Goal: Information Seeking & Learning: Learn about a topic

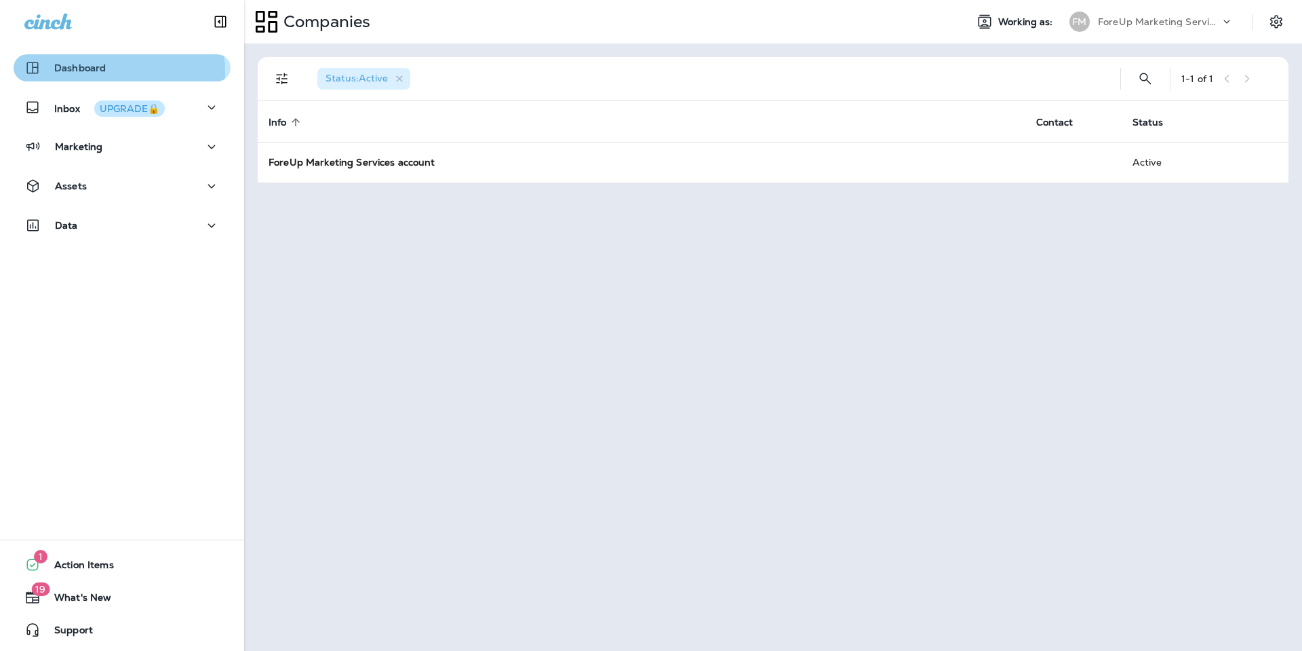
click at [98, 73] on p "Dashboard" at bounding box center [80, 67] width 52 height 11
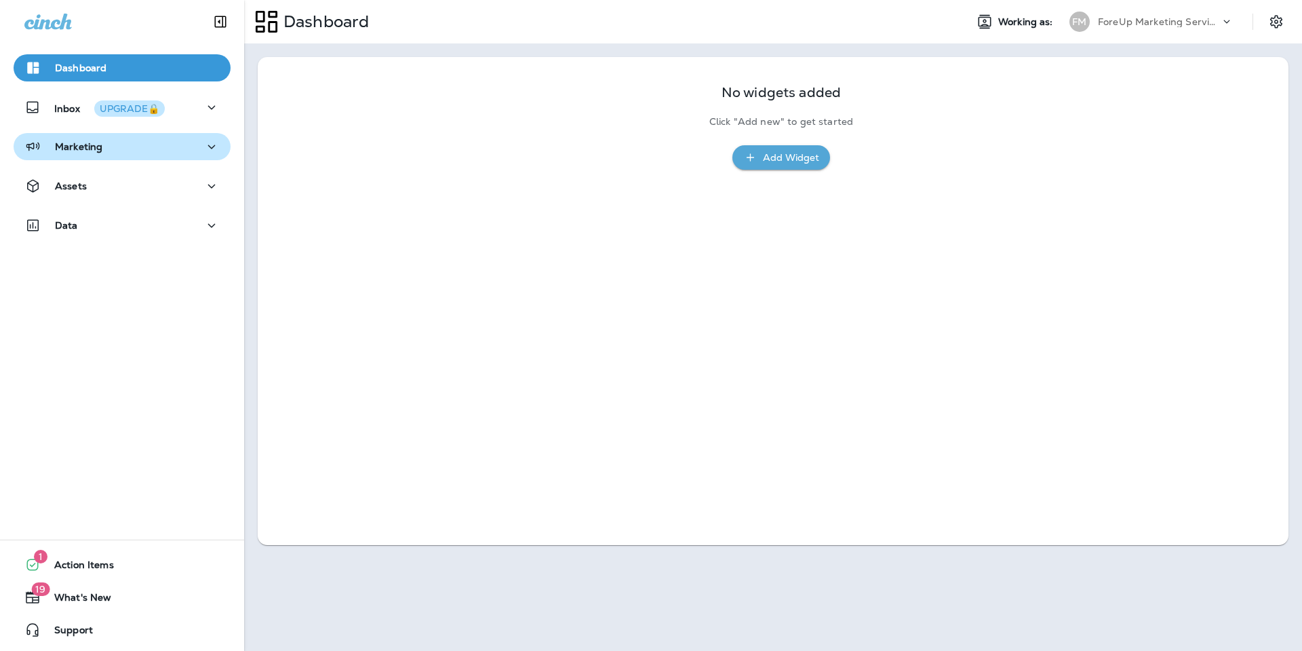
click at [71, 141] on p "Marketing" at bounding box center [78, 146] width 47 height 11
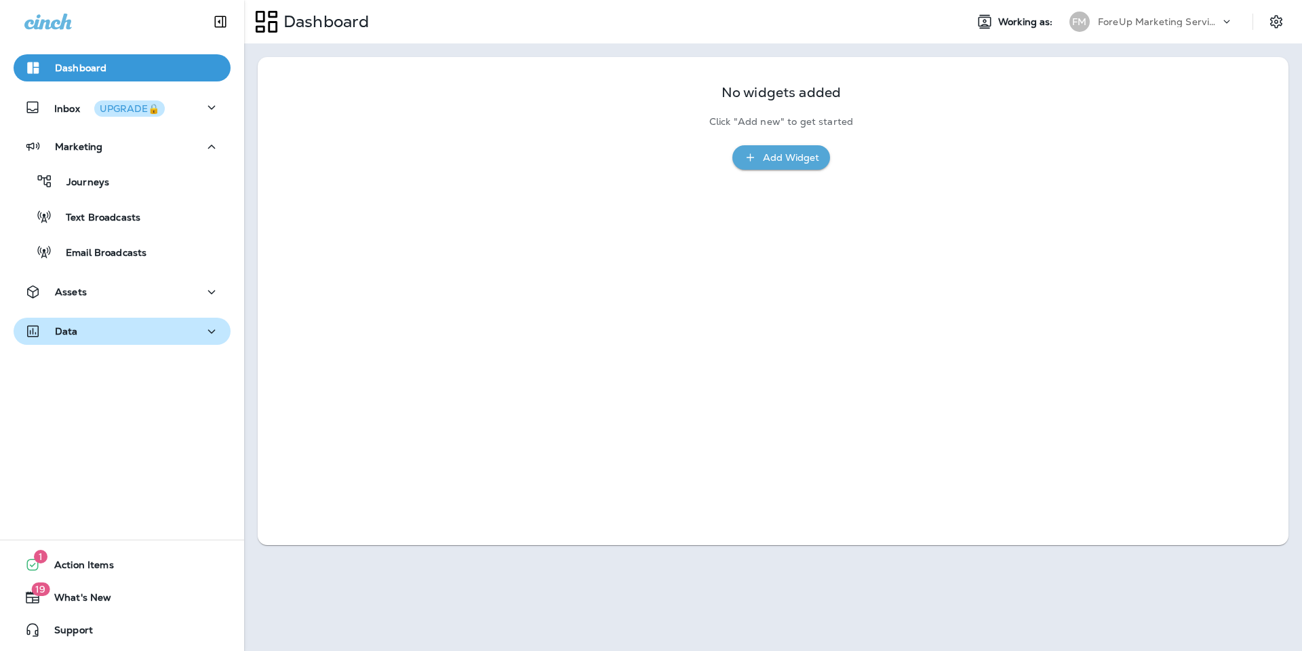
click at [92, 323] on button "Data" at bounding box center [122, 330] width 217 height 27
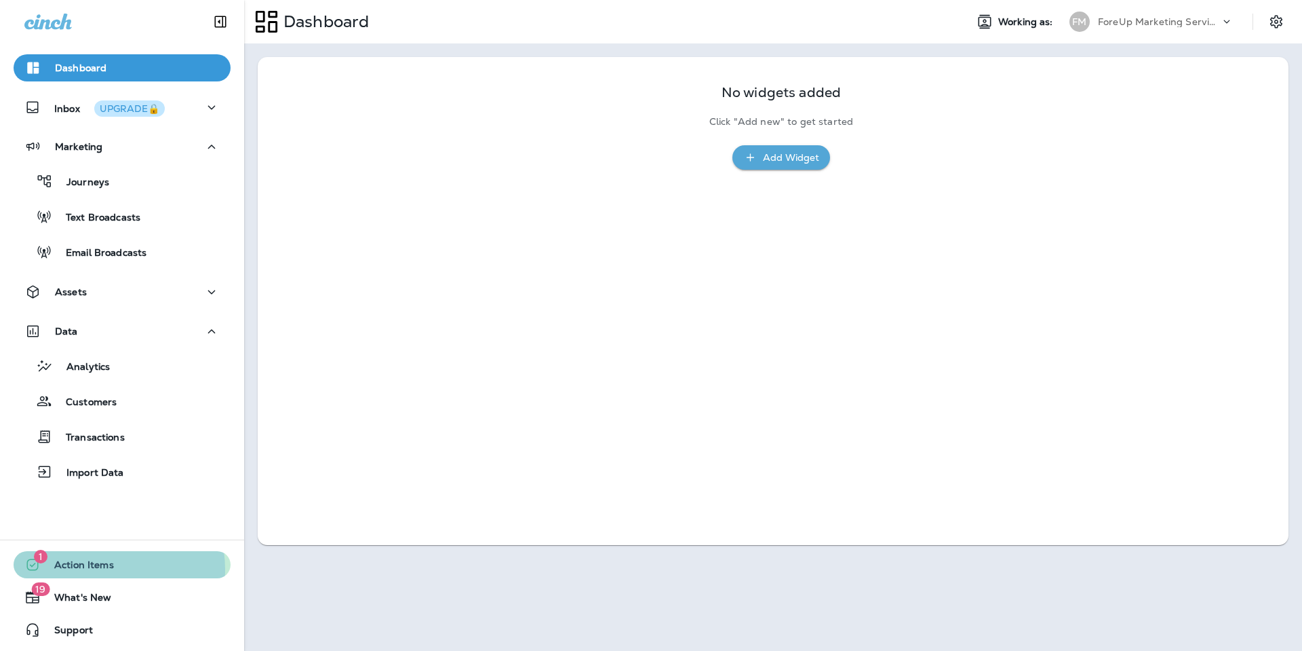
click at [99, 569] on span "Action Items" at bounding box center [77, 567] width 73 height 16
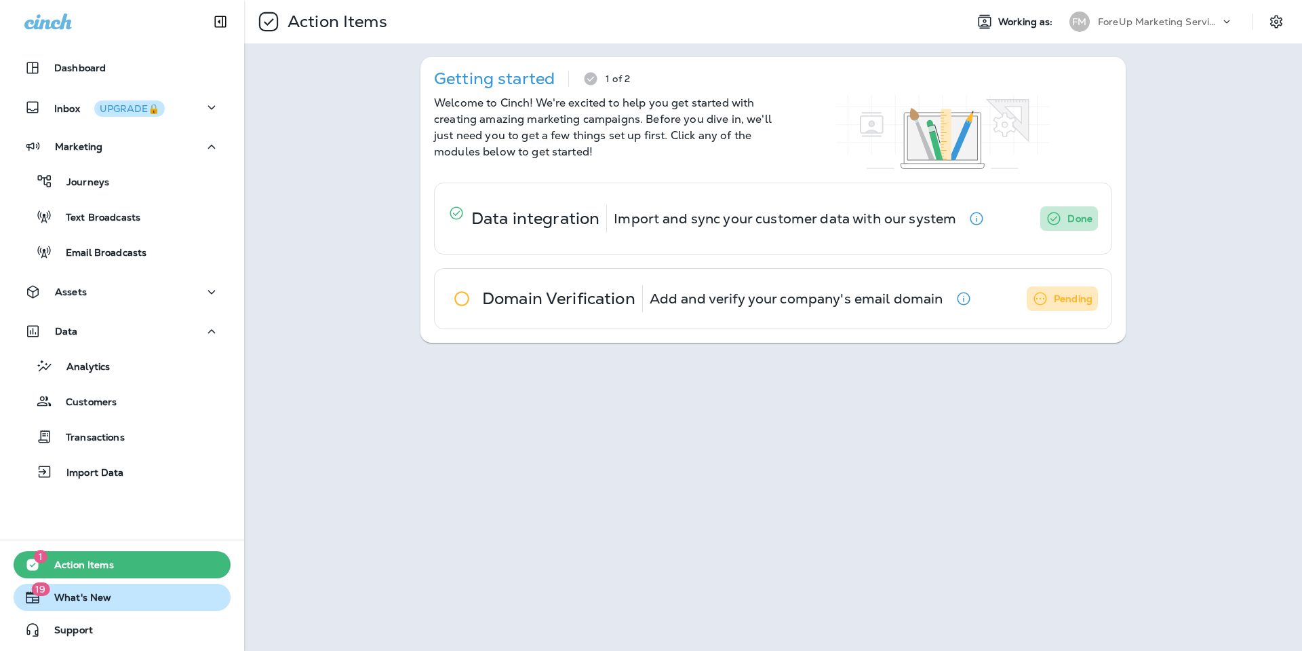
click at [92, 593] on span "What's New" at bounding box center [76, 600] width 71 height 16
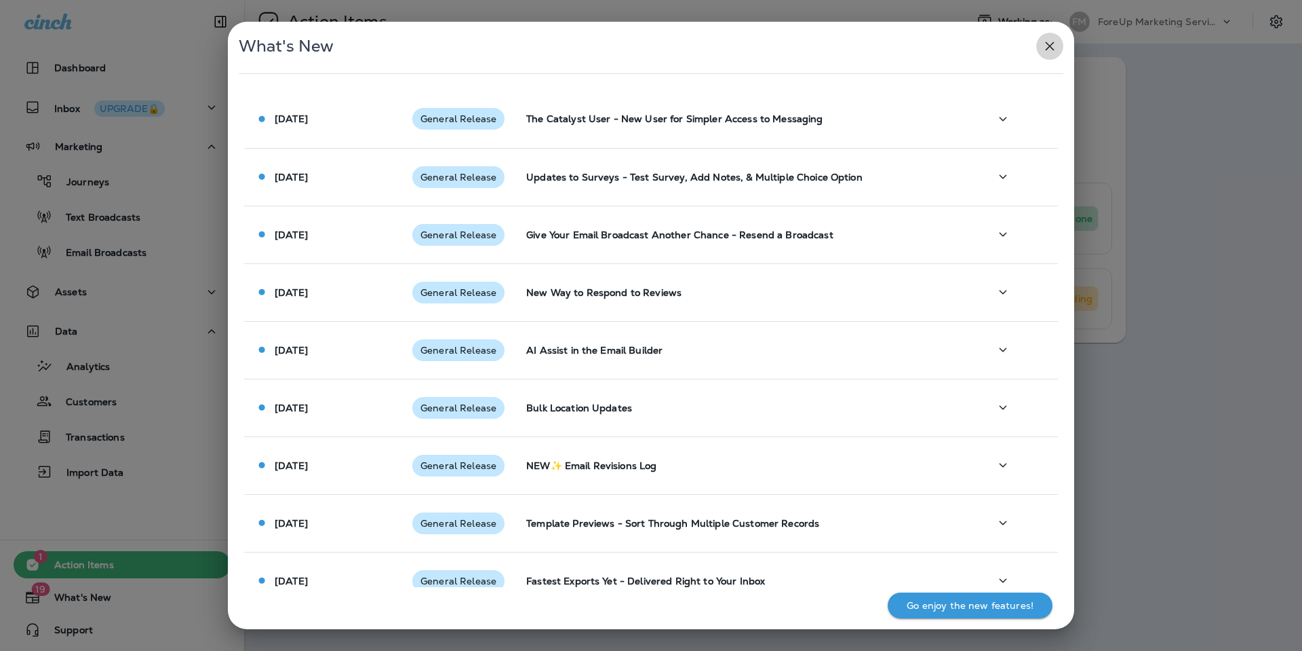
click at [1047, 54] on icon "button" at bounding box center [1050, 46] width 16 height 16
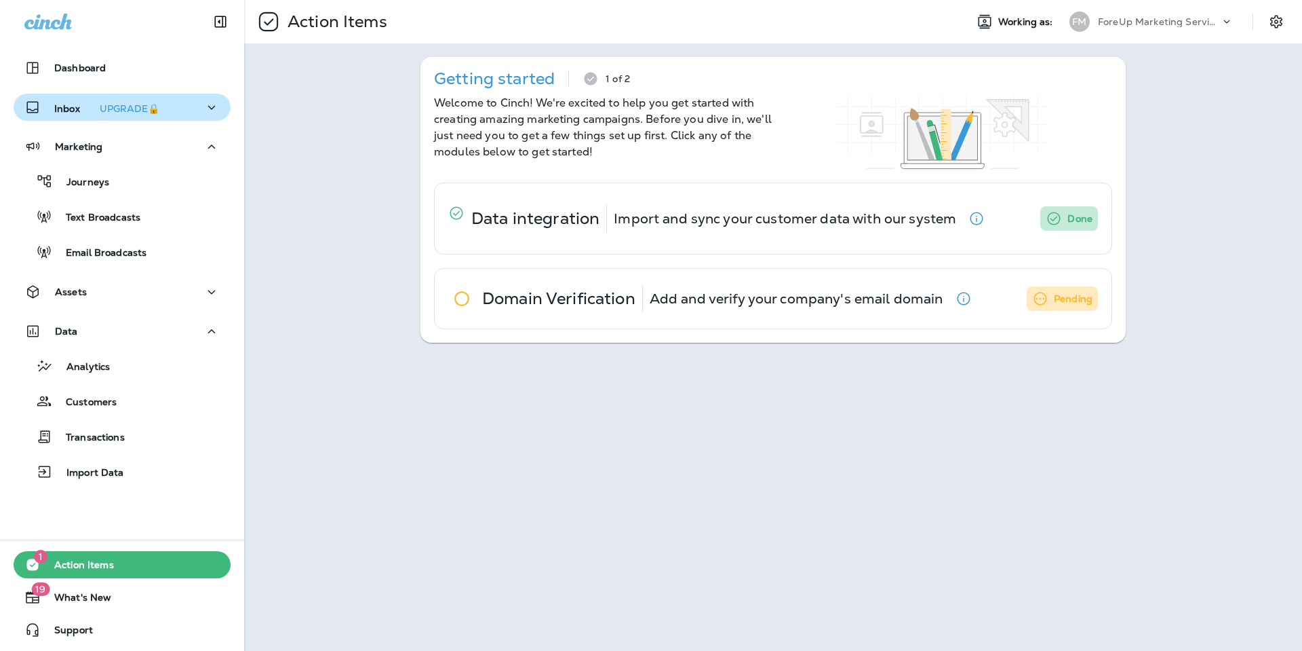
click at [68, 112] on p "Inbox UPGRADE🔒" at bounding box center [109, 107] width 111 height 14
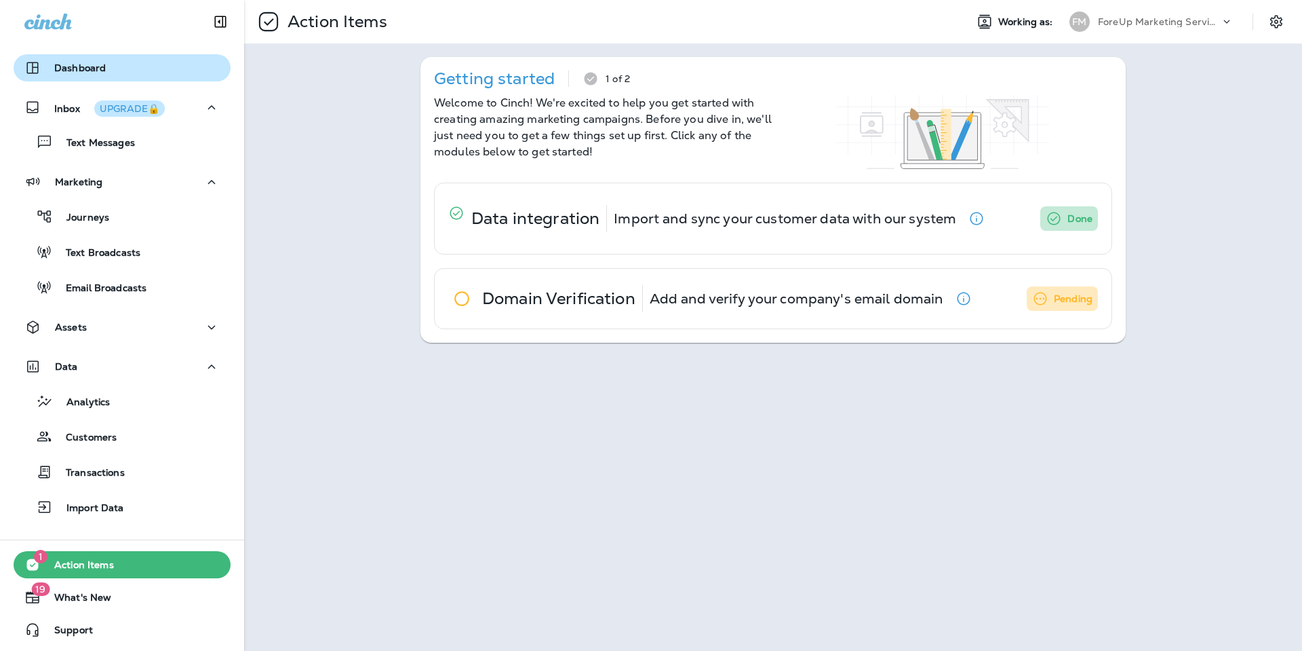
click at [75, 63] on p "Dashboard" at bounding box center [80, 67] width 52 height 11
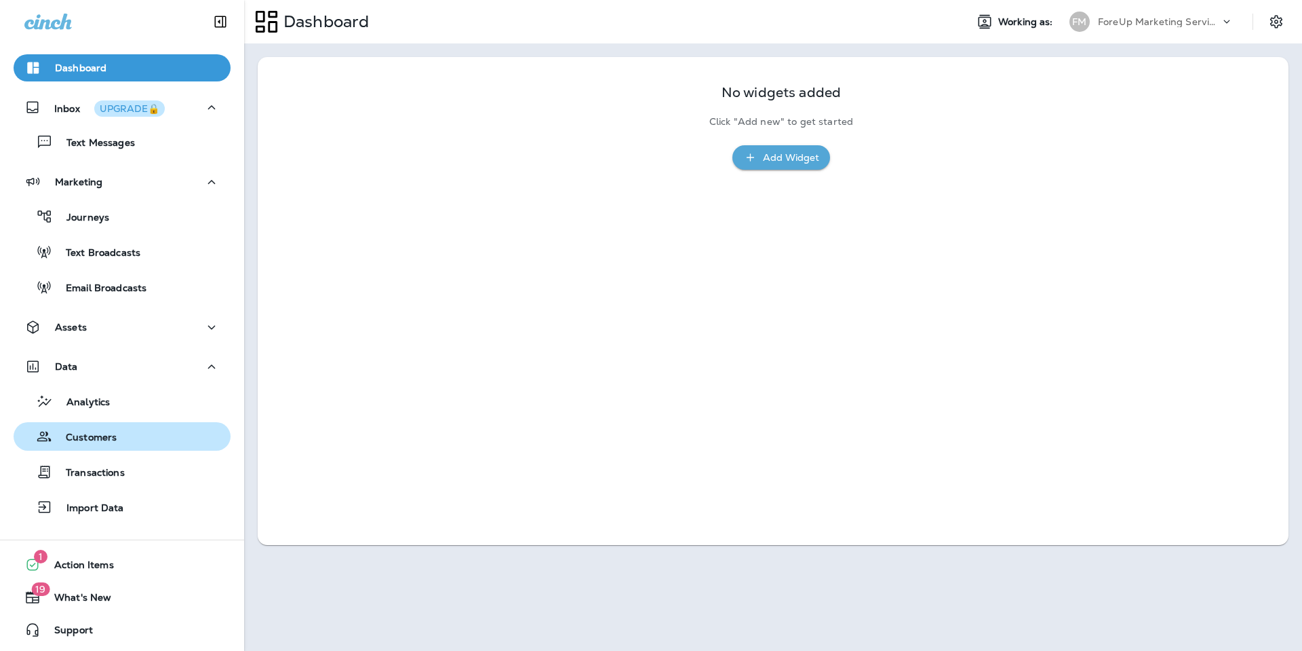
click at [112, 448] on button "Customers" at bounding box center [122, 436] width 217 height 28
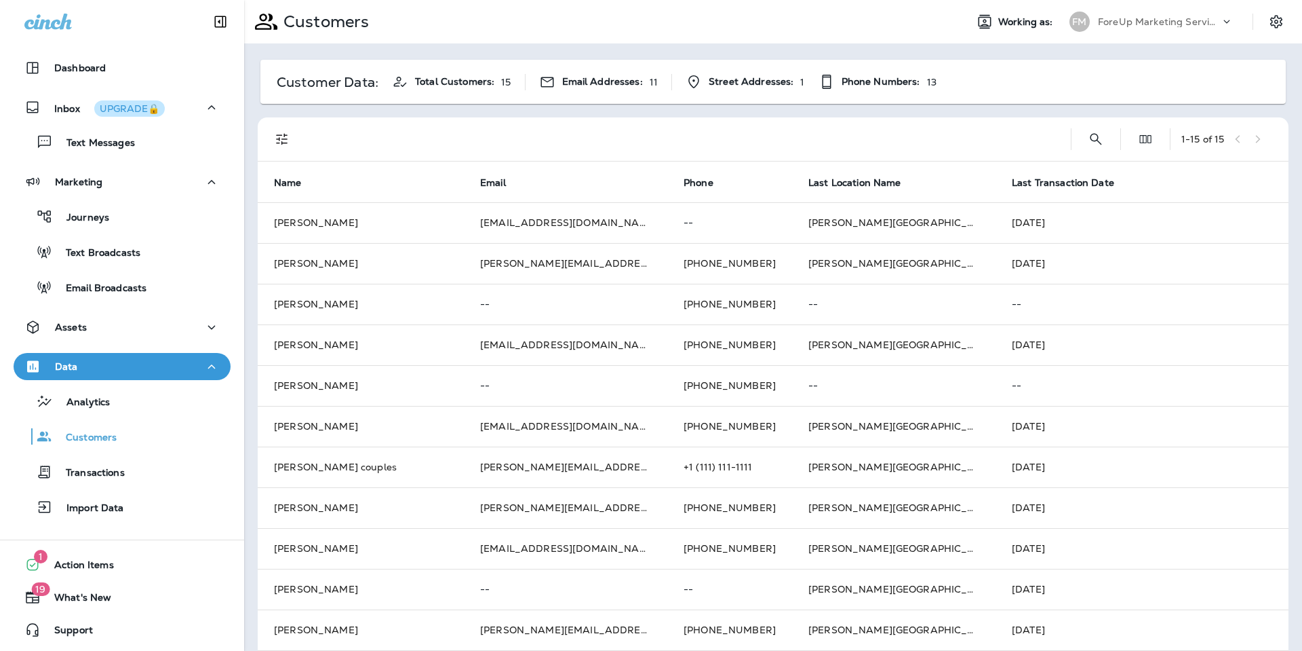
click at [1167, 18] on p "ForeUp Marketing Services account" at bounding box center [1159, 21] width 122 height 11
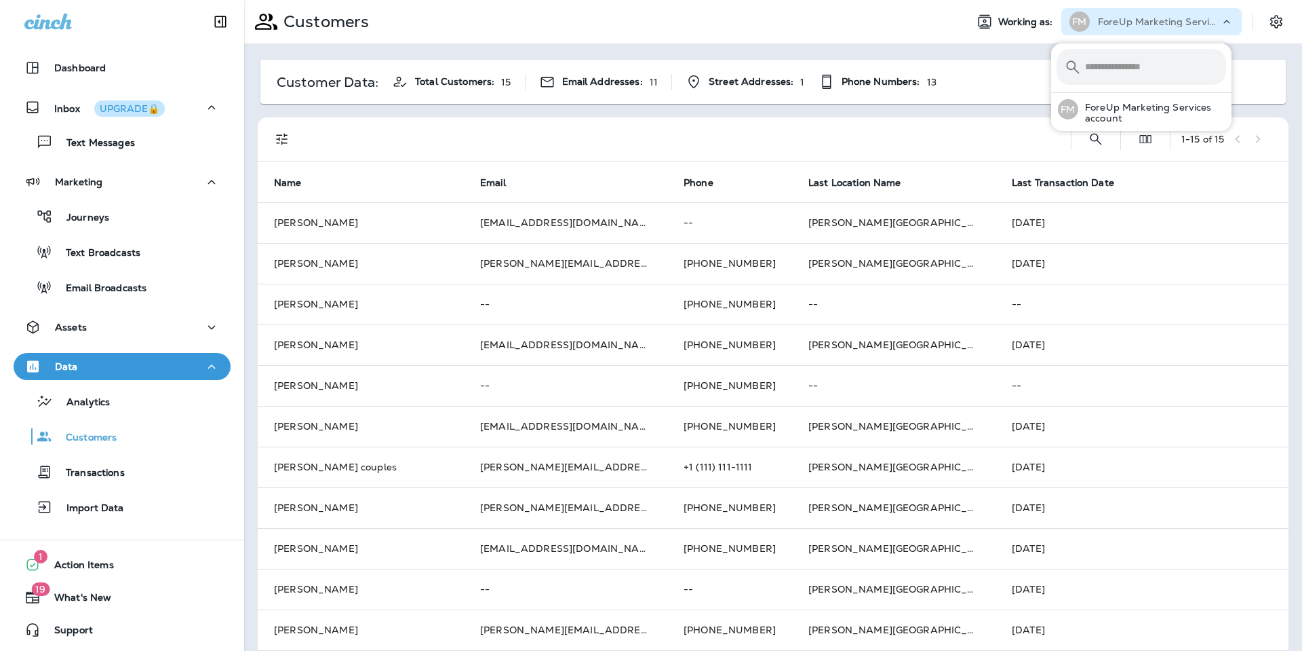
click at [985, 62] on div "Customer Data: Total Customers: 15 Email Addresses: 11 Street Addresses: 1 Phon…" at bounding box center [773, 82] width 1026 height 44
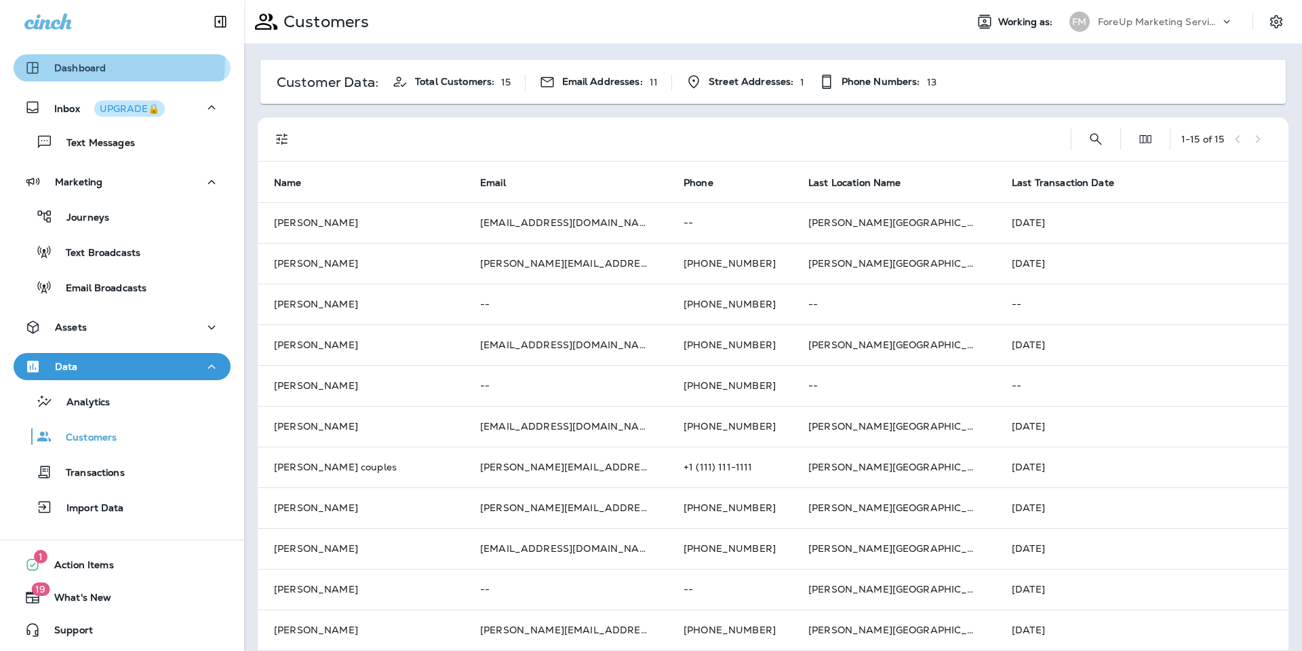
click at [92, 62] on p "Dashboard" at bounding box center [80, 67] width 52 height 11
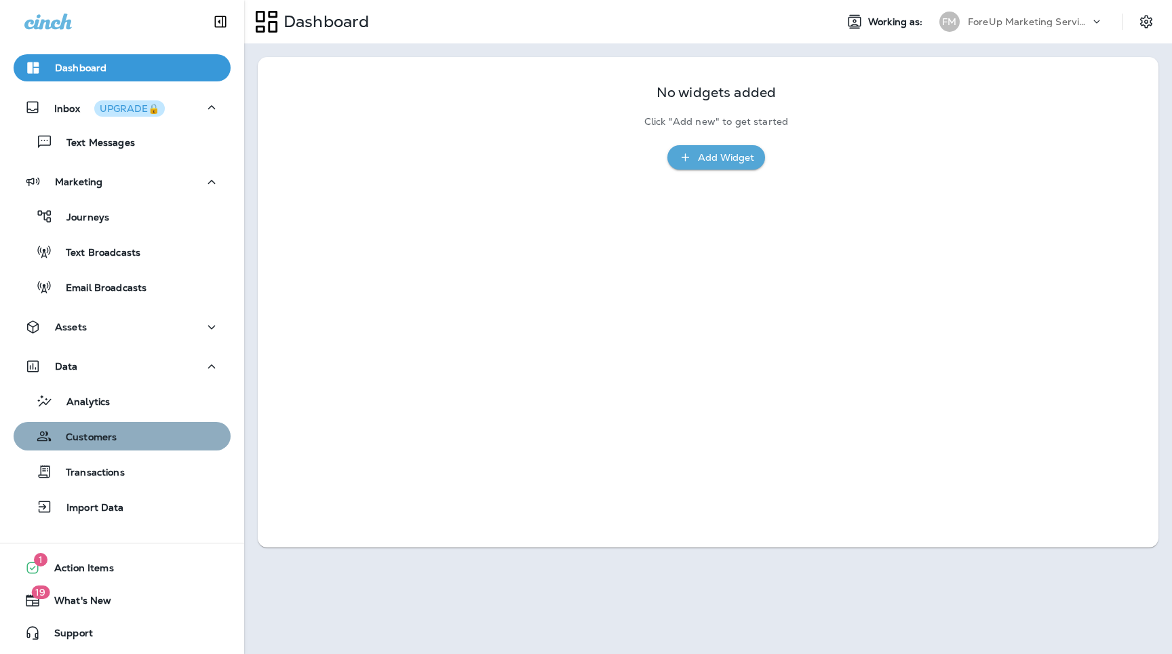
click at [123, 440] on div "Customers" at bounding box center [122, 436] width 206 height 20
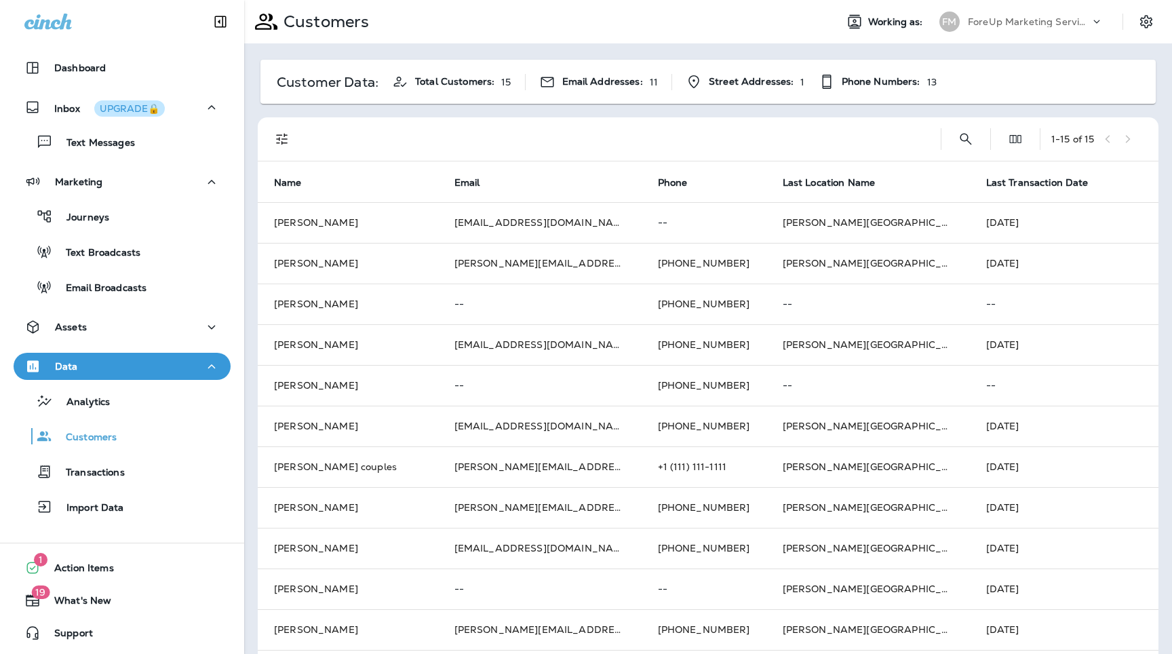
click at [1058, 24] on p "ForeUp Marketing Services account" at bounding box center [1029, 21] width 122 height 11
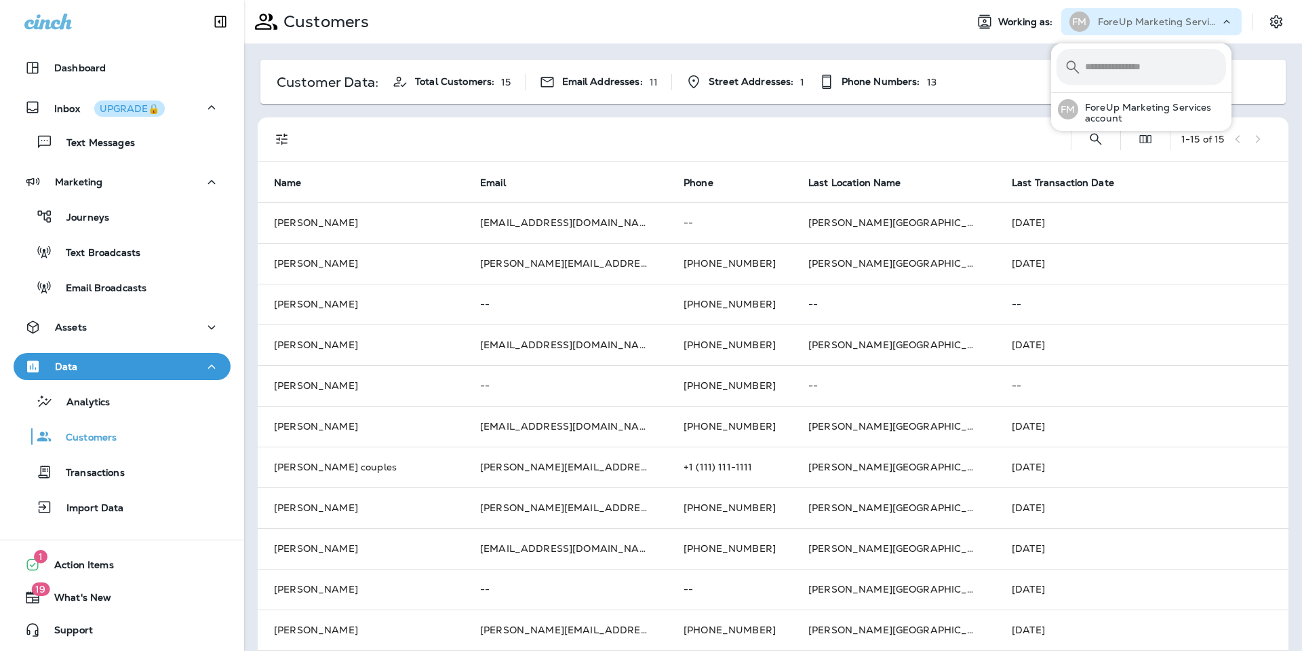
click at [1120, 74] on input "text" at bounding box center [1155, 67] width 141 height 36
click at [1112, 106] on p "ForeUp Marketing Services account" at bounding box center [1153, 113] width 148 height 22
click at [1113, 56] on input "text" at bounding box center [1155, 67] width 141 height 36
click at [1121, 70] on input "****" at bounding box center [1143, 67] width 117 height 36
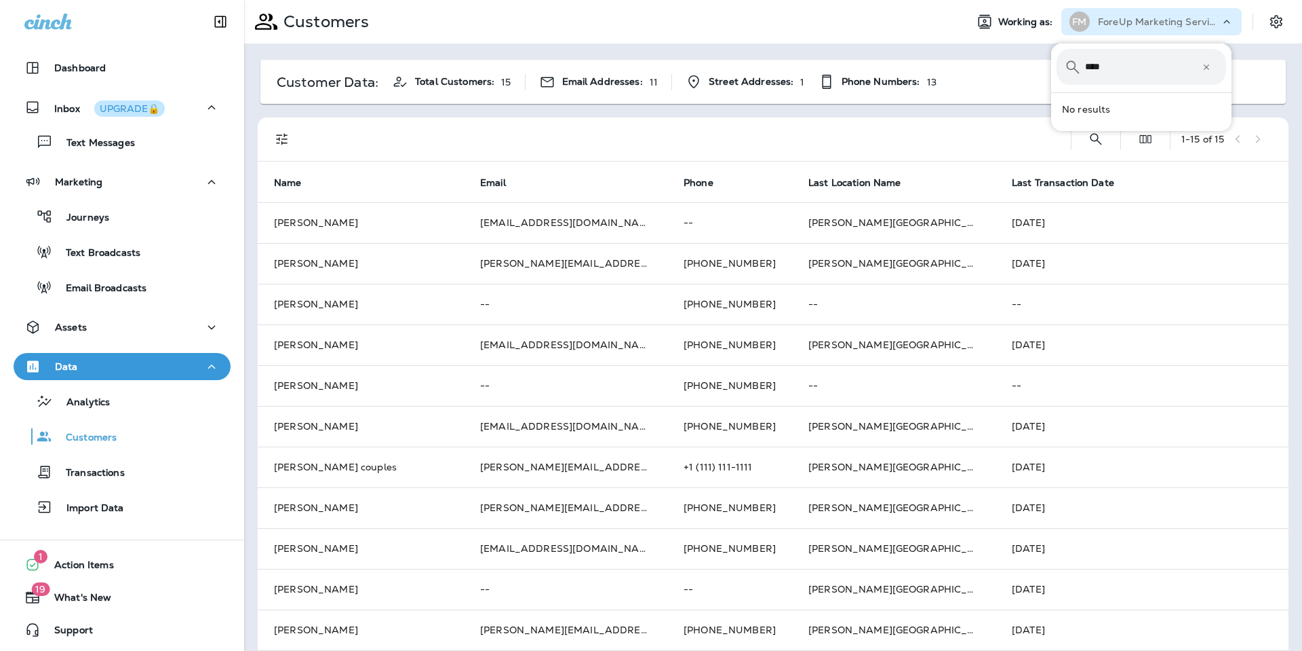
click at [1127, 65] on input "****" at bounding box center [1143, 67] width 117 height 36
type input "*"
click at [1138, 73] on input "text" at bounding box center [1155, 67] width 141 height 36
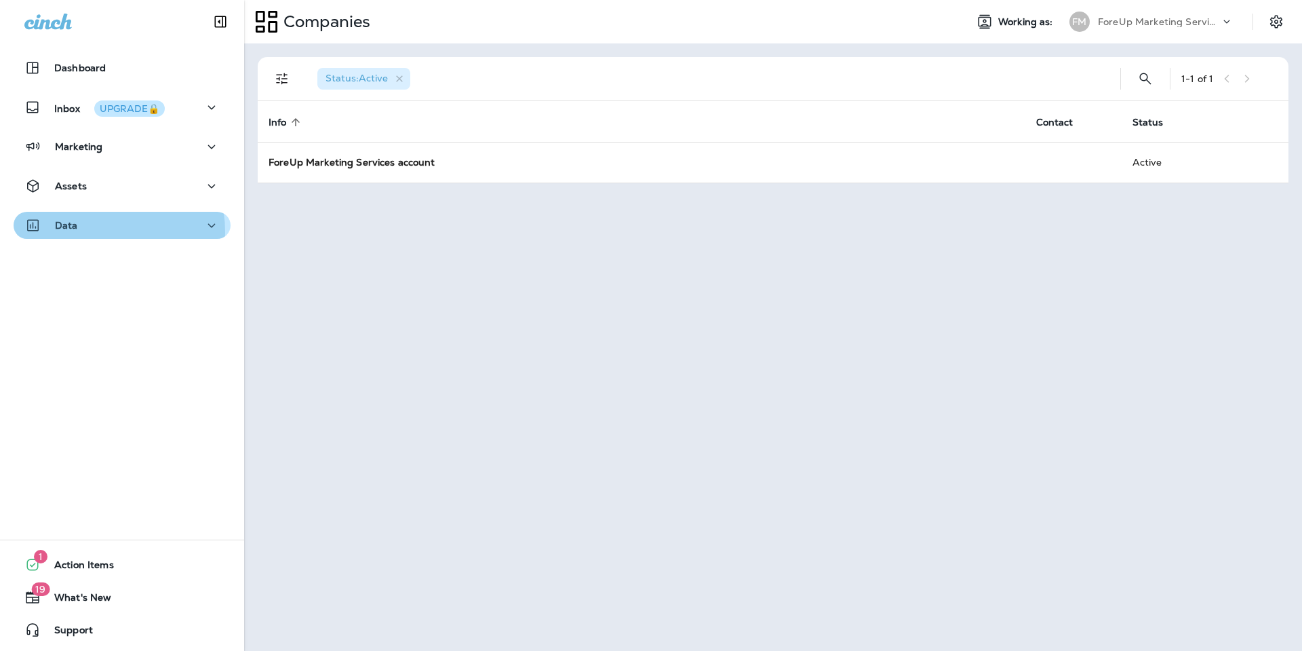
click at [89, 232] on div "Data" at bounding box center [121, 225] width 195 height 17
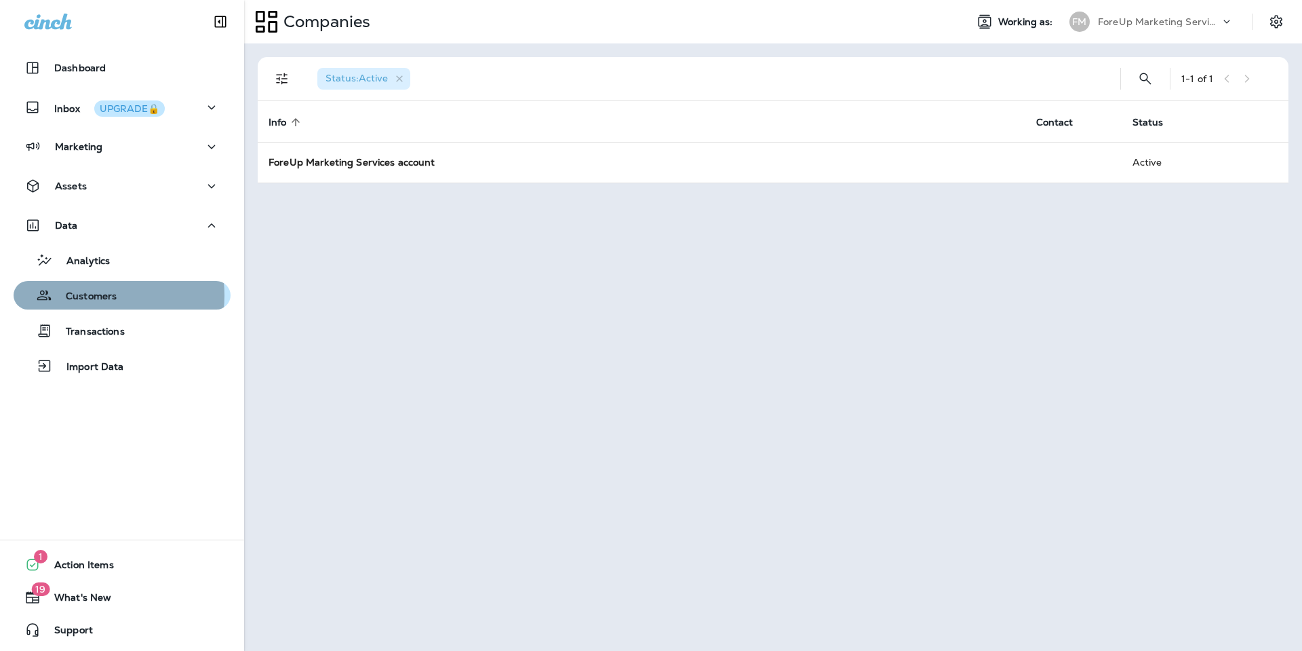
click at [94, 295] on p "Customers" at bounding box center [84, 296] width 64 height 13
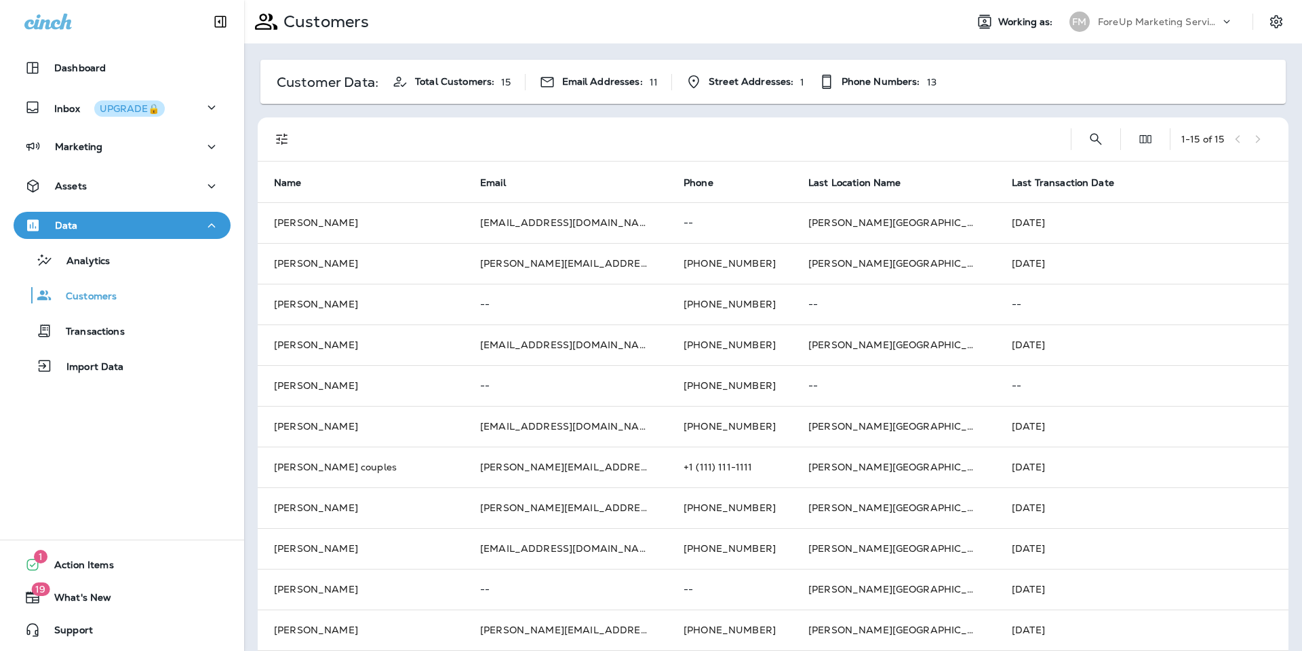
click at [1197, 16] on p "ForeUp Marketing Services account" at bounding box center [1159, 21] width 122 height 11
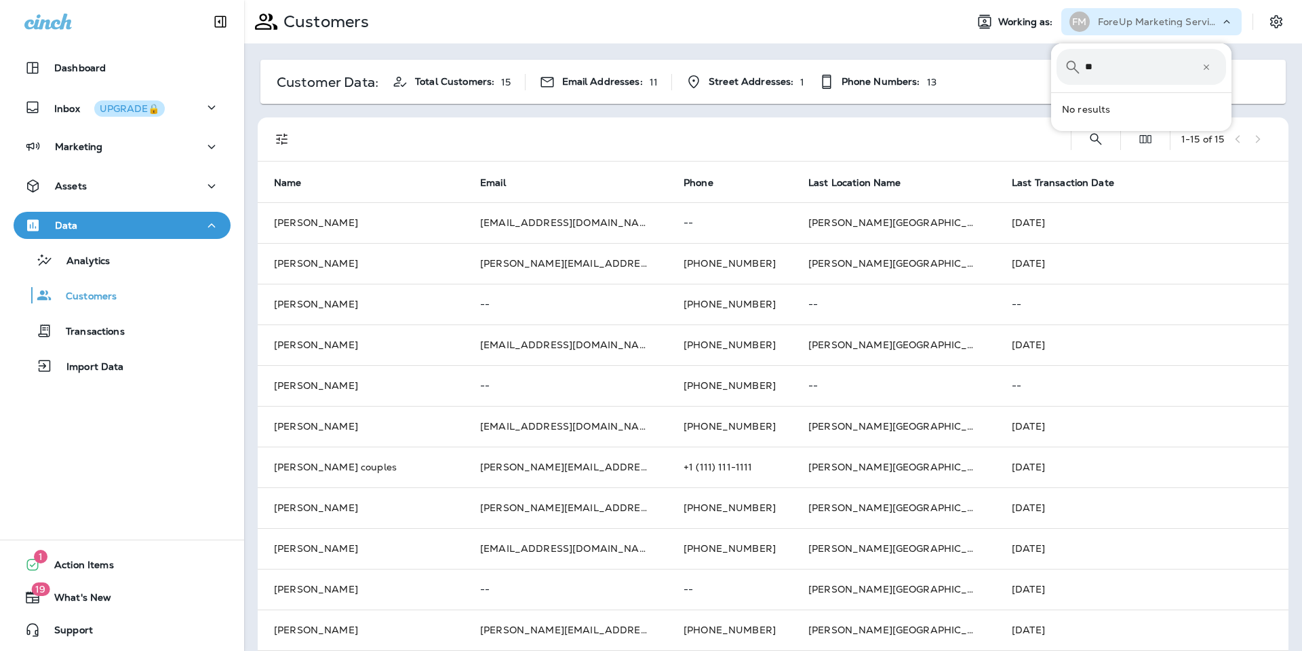
type input "*"
click at [1269, 15] on icon "Settings" at bounding box center [1277, 22] width 16 height 16
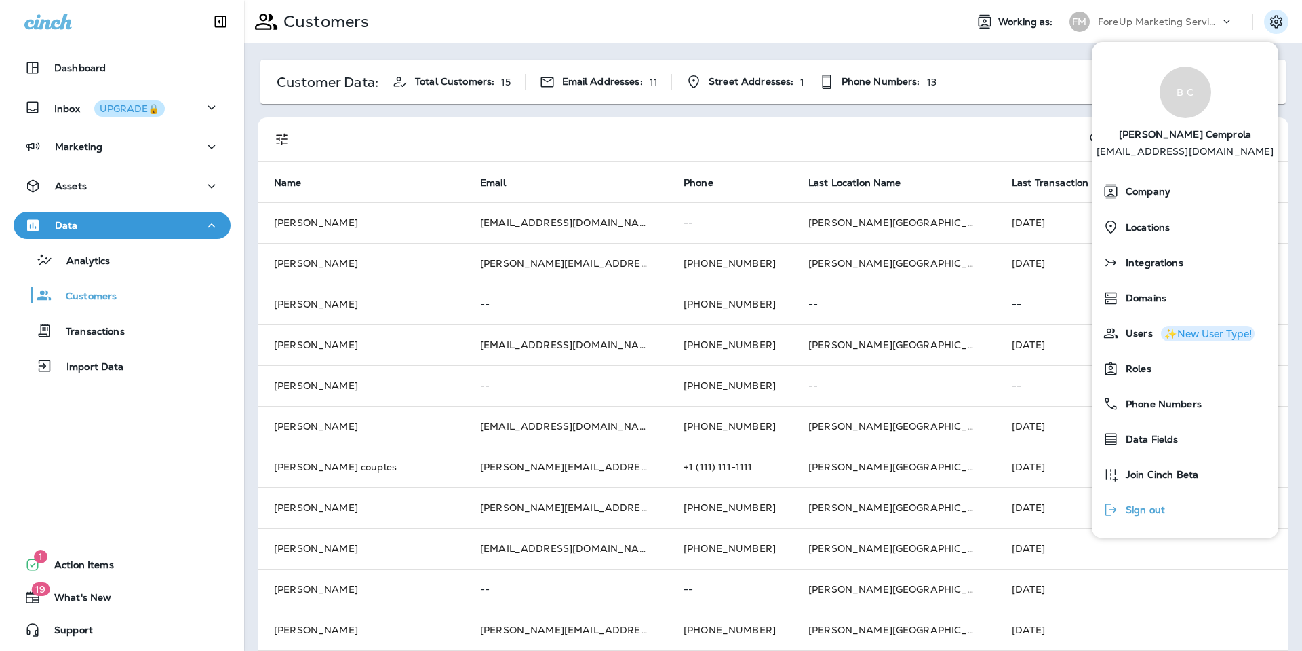
click at [1153, 517] on div "Sign out" at bounding box center [1134, 509] width 73 height 27
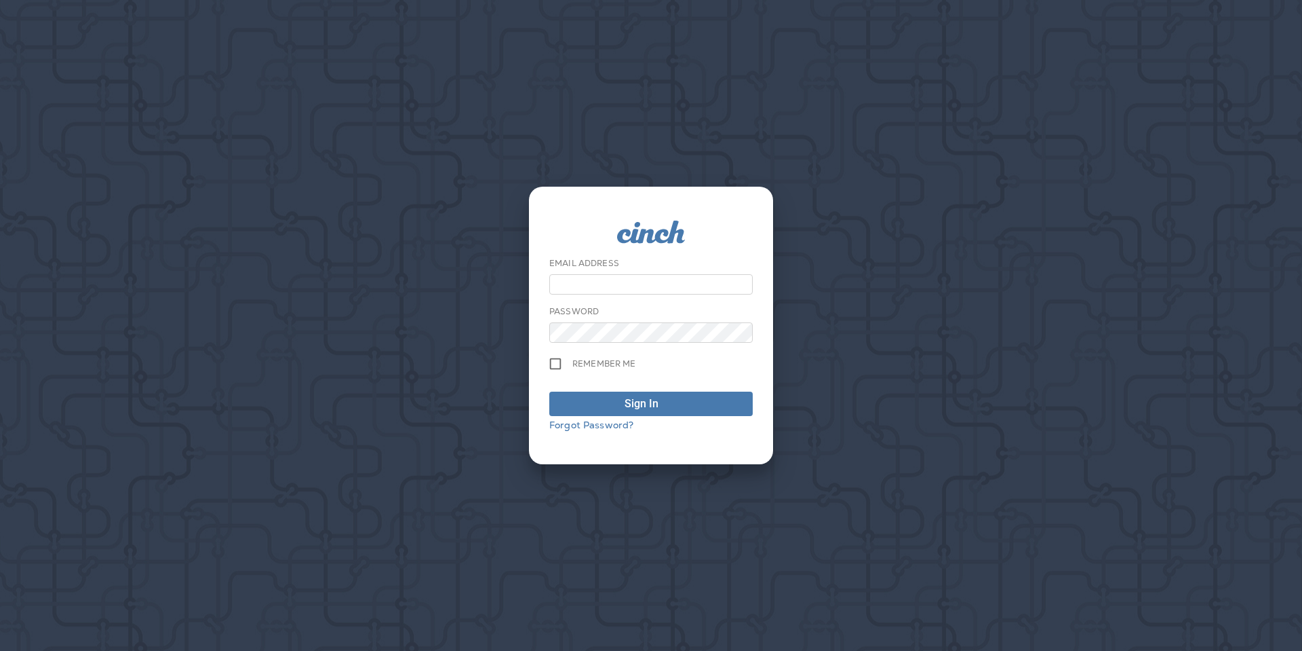
click at [646, 279] on input "email" at bounding box center [651, 284] width 204 height 20
type input "**********"
click at [549, 391] on button "Sign In" at bounding box center [651, 403] width 204 height 24
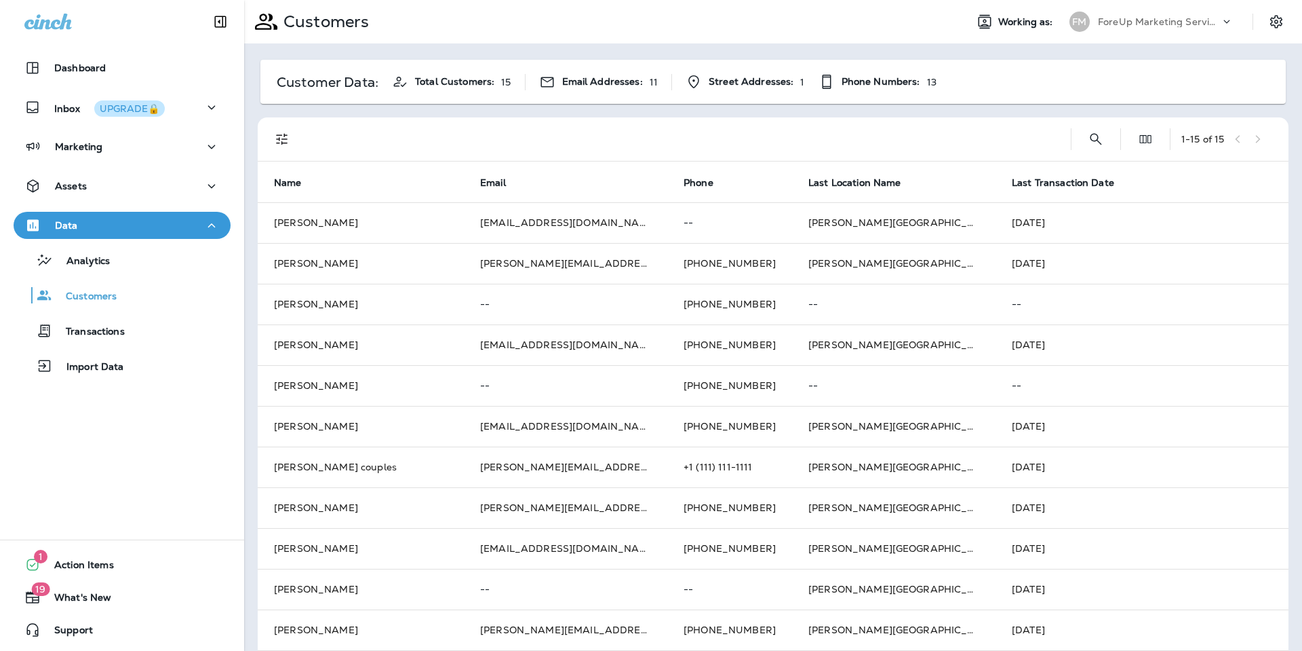
click at [1142, 24] on p "ForeUp Marketing Services account" at bounding box center [1159, 21] width 122 height 11
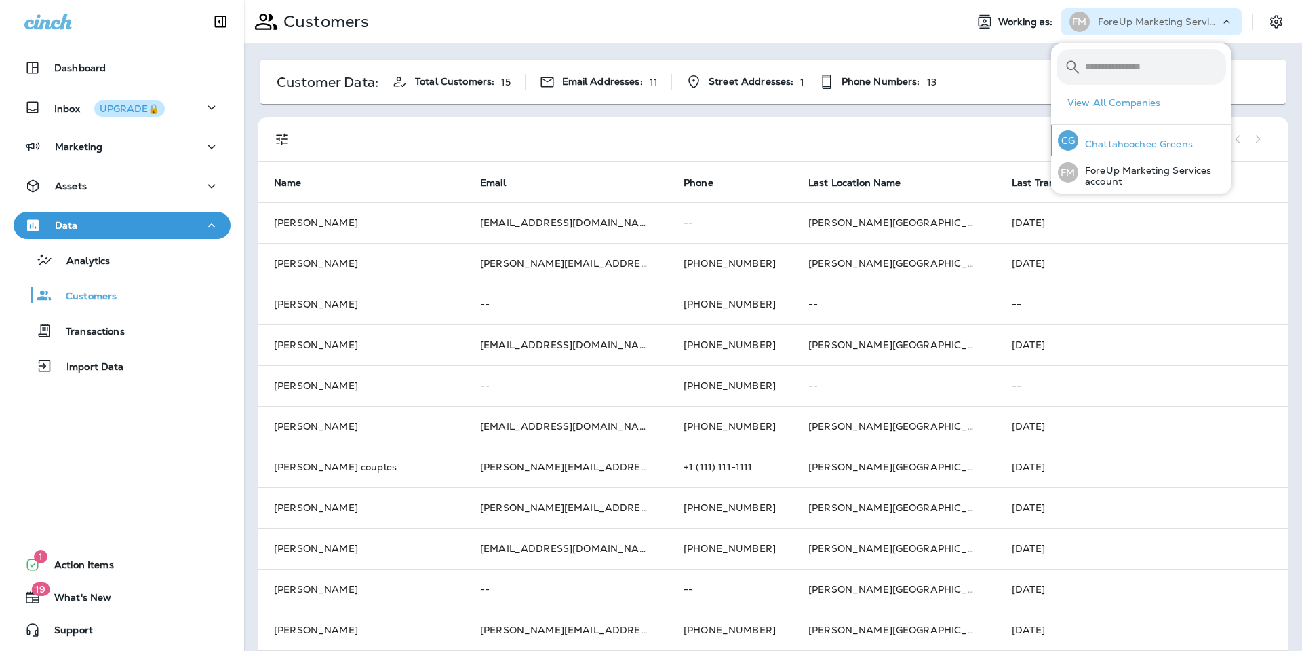
click at [1130, 142] on p "Chattahoochee Greens" at bounding box center [1136, 143] width 115 height 11
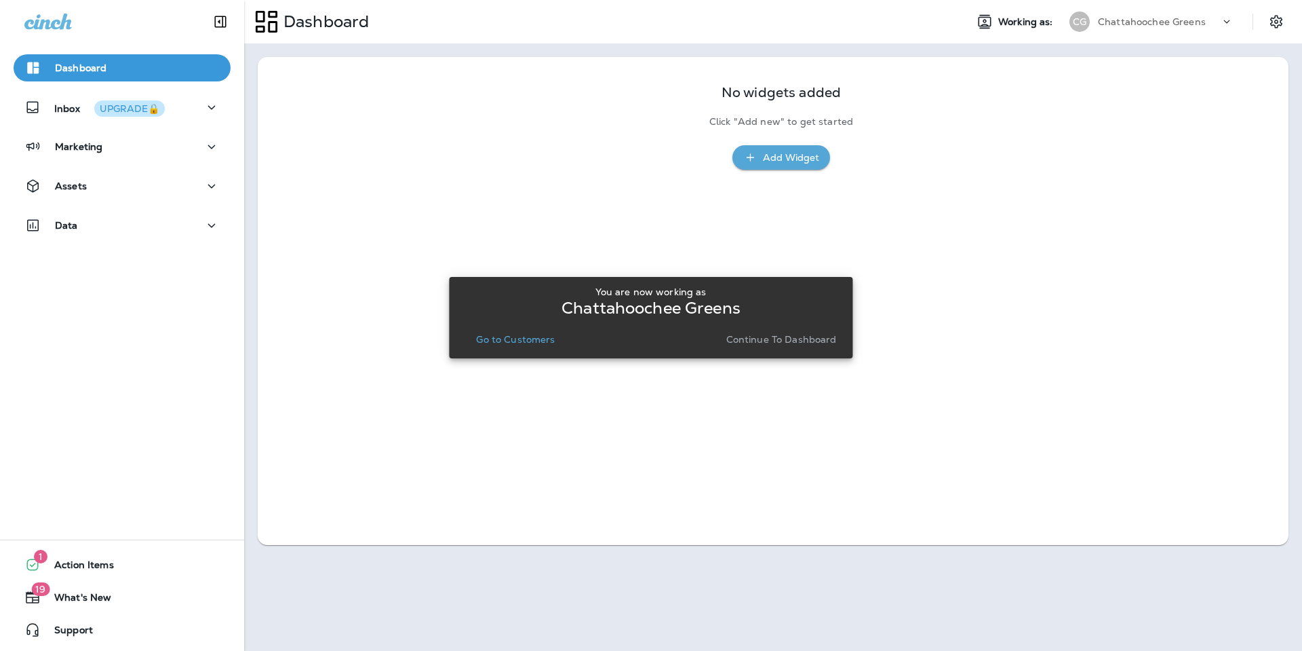
click at [497, 340] on p "Go to Customers" at bounding box center [515, 339] width 79 height 11
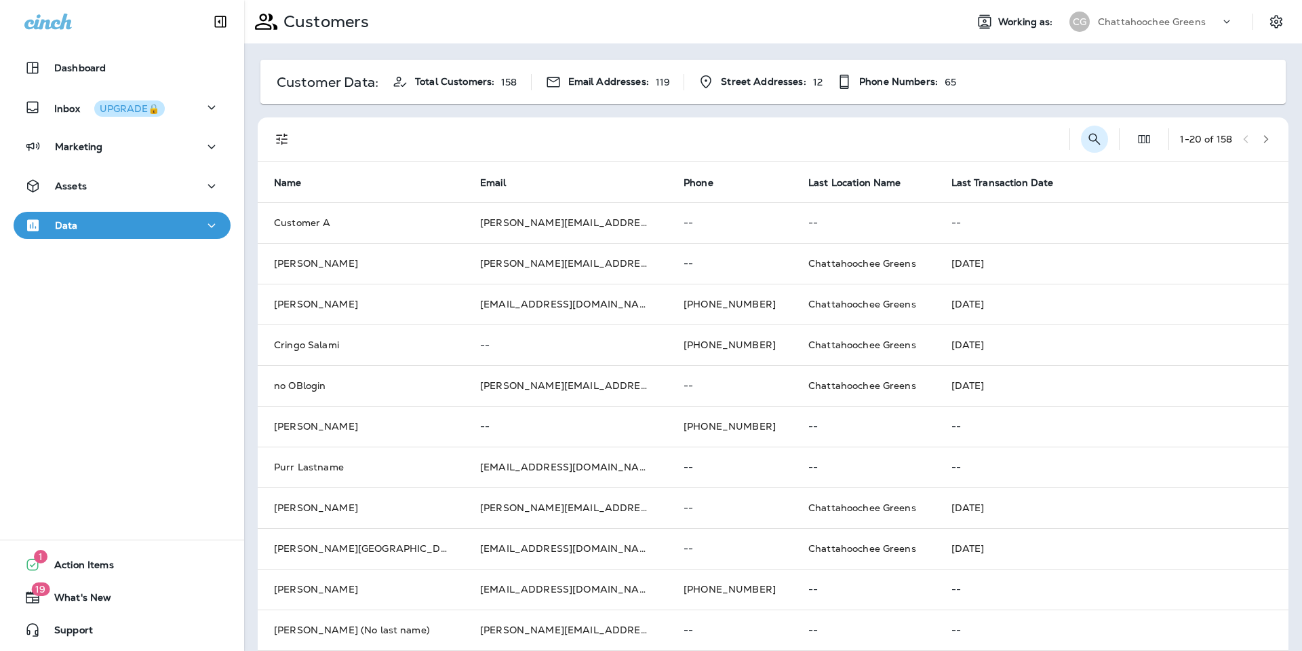
click at [1089, 143] on icon "Search Customers" at bounding box center [1095, 139] width 12 height 12
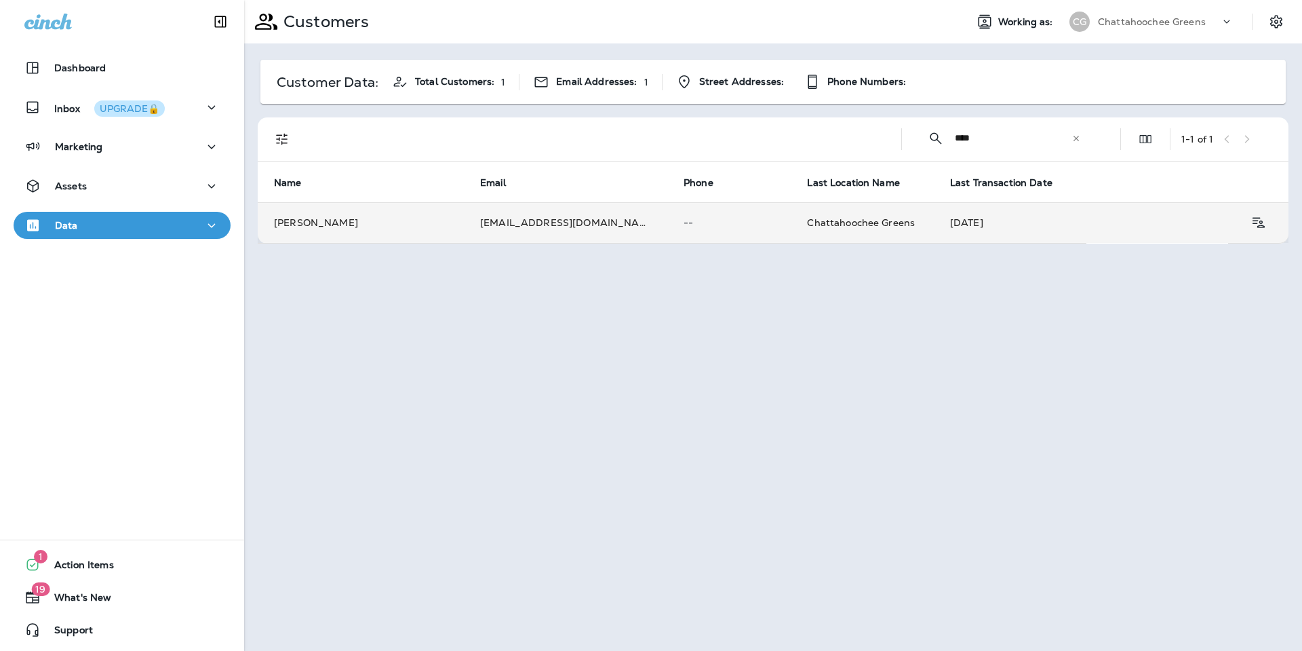
type input "****"
click at [324, 225] on td "[PERSON_NAME]" at bounding box center [361, 222] width 206 height 41
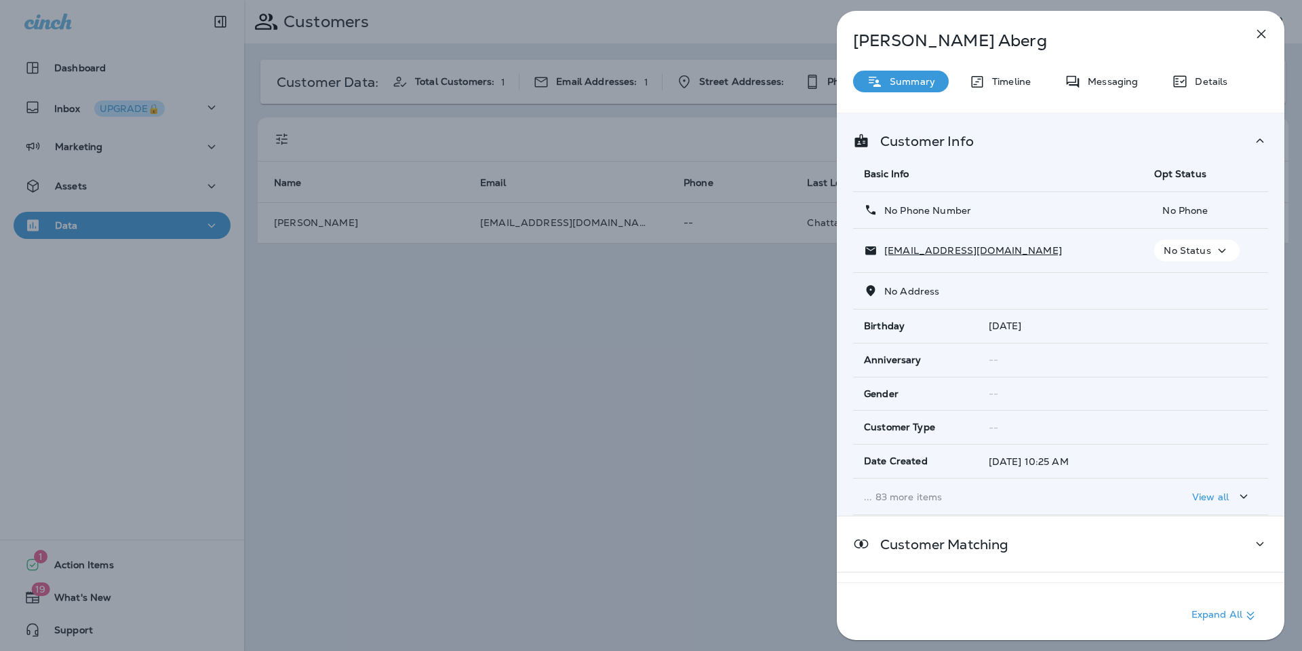
click at [1220, 497] on p "View all" at bounding box center [1211, 496] width 37 height 11
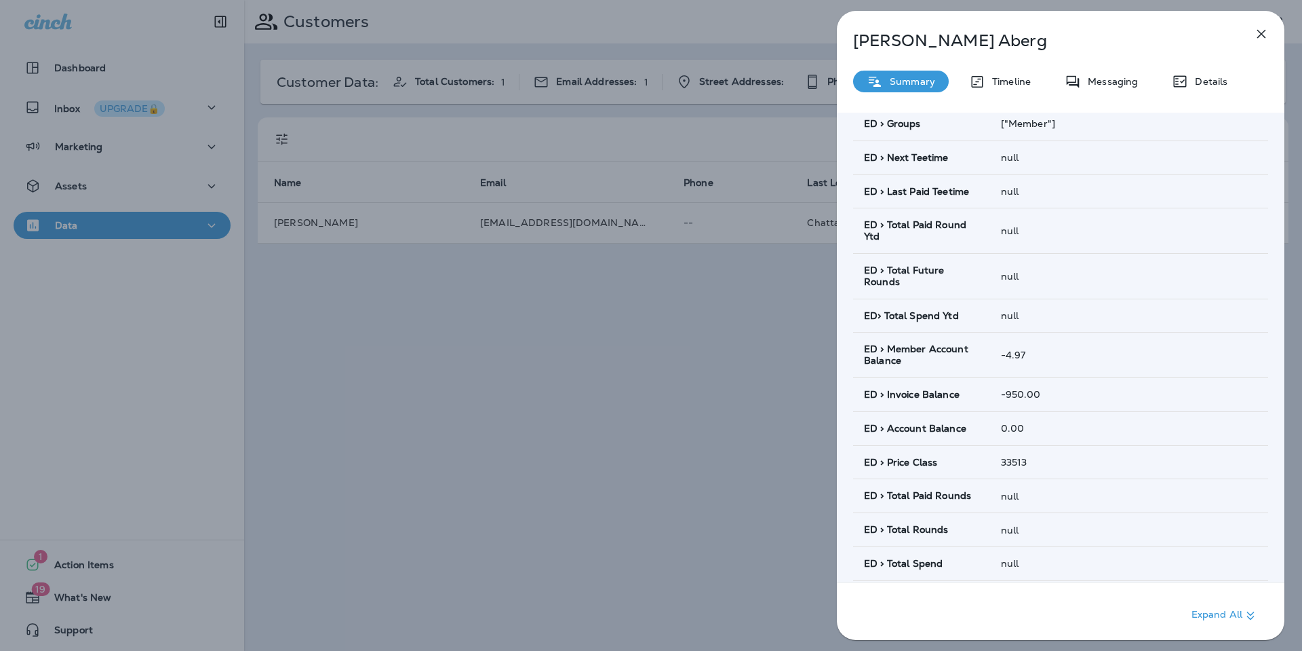
scroll to position [784, 0]
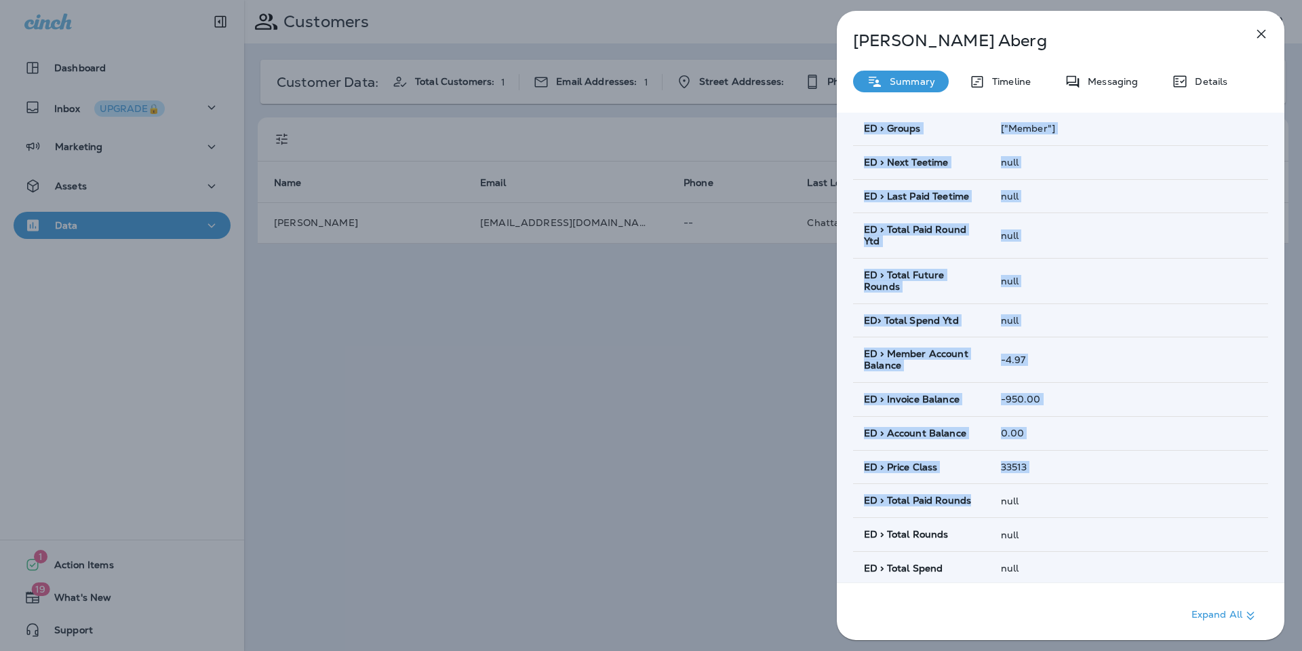
drag, startPoint x: 860, startPoint y: 142, endPoint x: 1023, endPoint y: 511, distance: 404.3
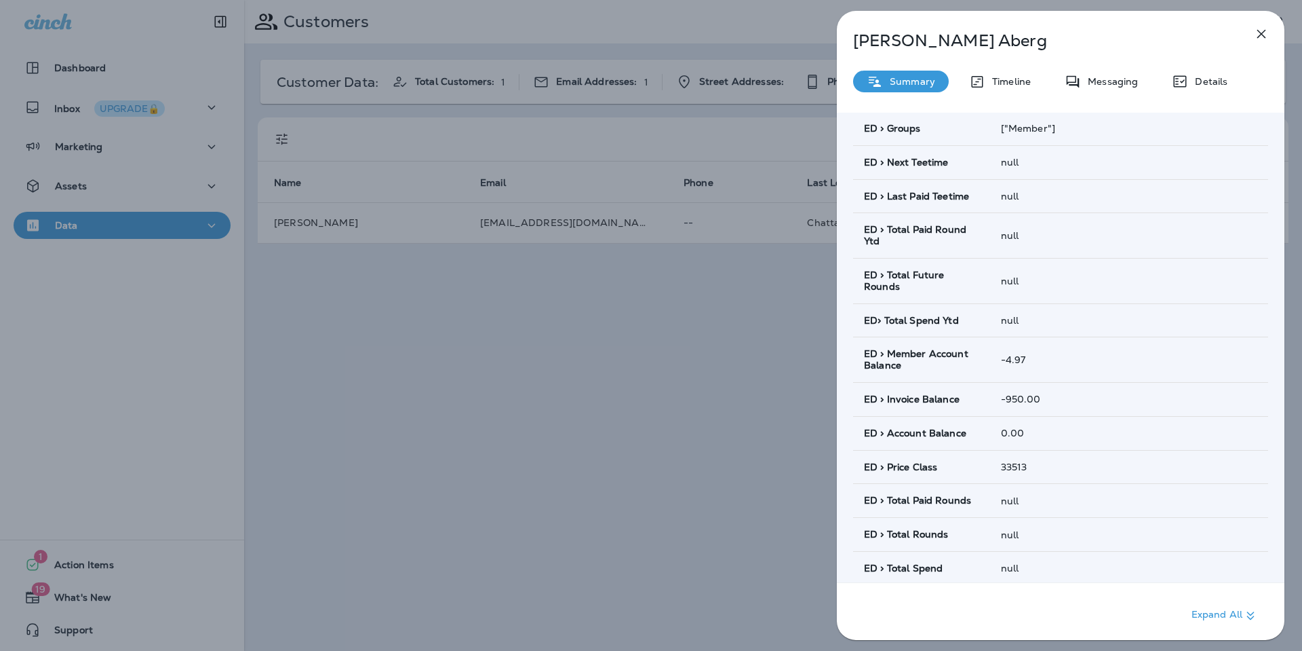
click at [1070, 365] on div "-4.97" at bounding box center [1129, 359] width 256 height 11
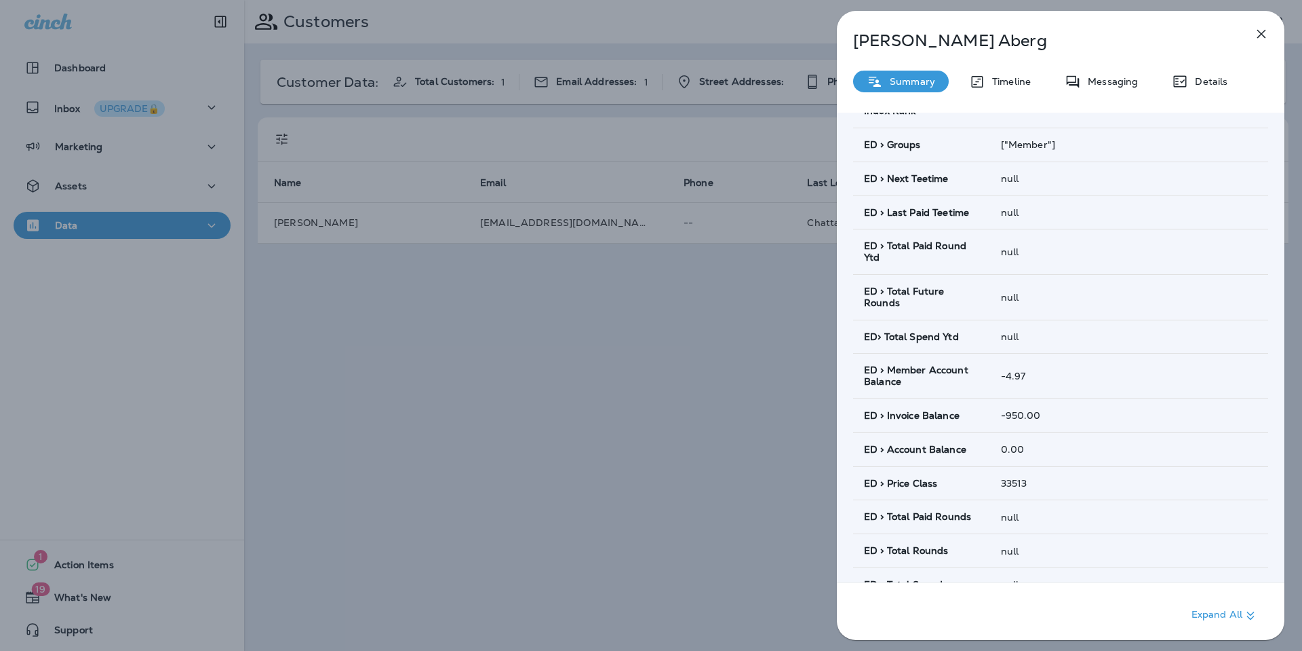
scroll to position [764, 0]
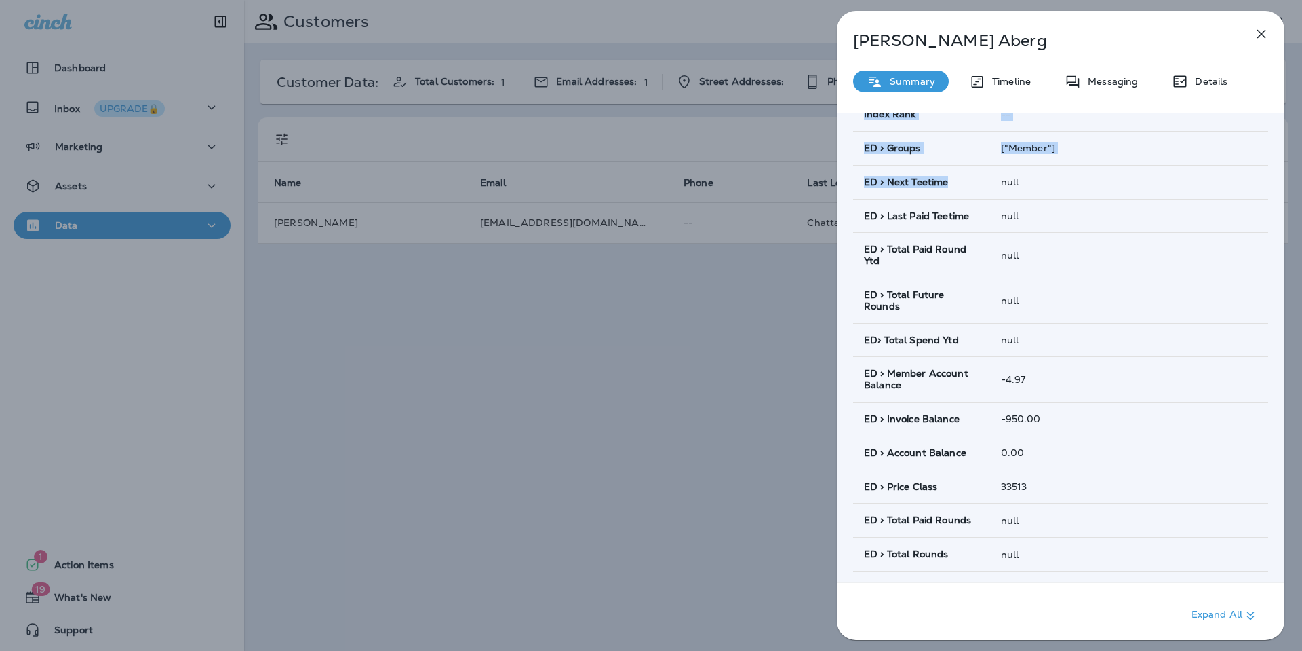
drag, startPoint x: 906, startPoint y: 187, endPoint x: 979, endPoint y: 193, distance: 72.8
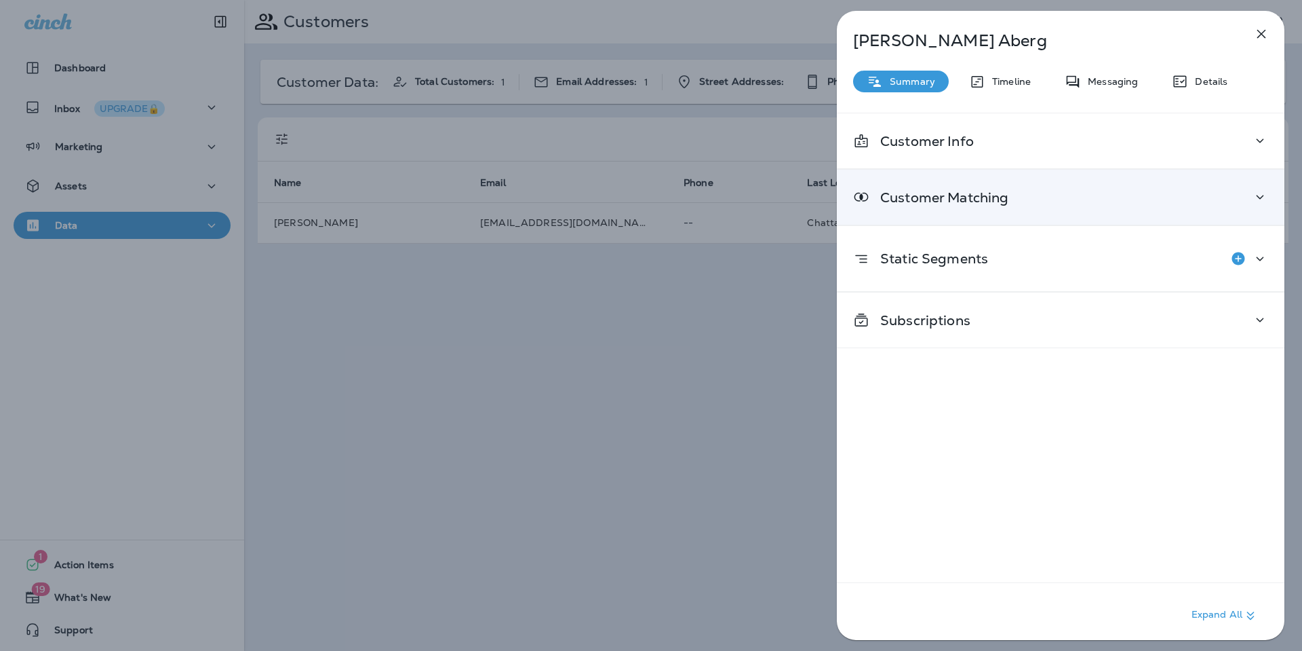
click at [976, 195] on p "Customer Matching" at bounding box center [939, 197] width 139 height 11
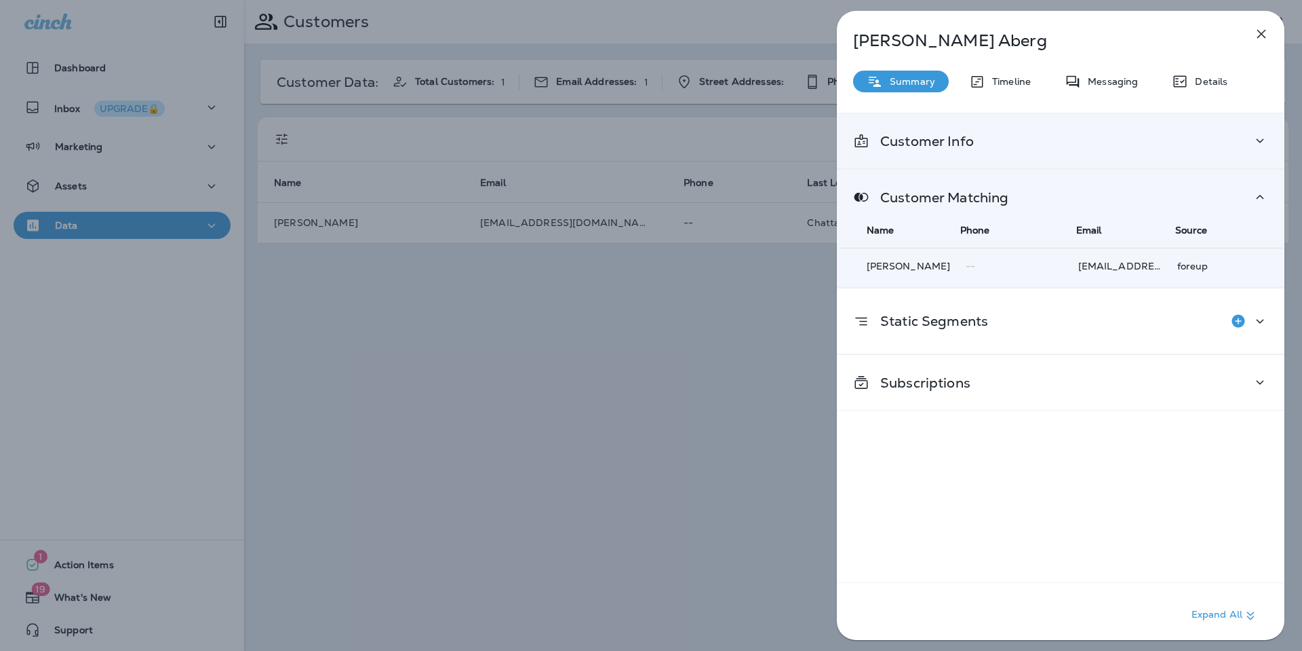
click at [955, 144] on p "Customer Info" at bounding box center [922, 141] width 104 height 11
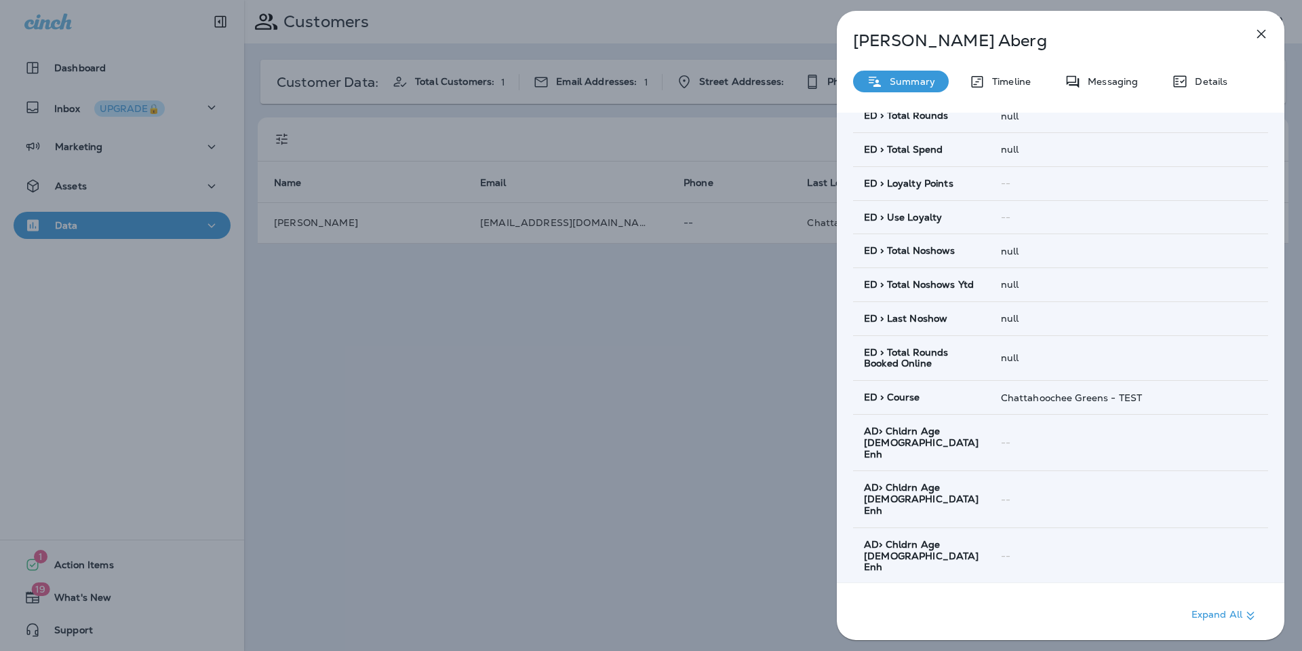
scroll to position [1202, 0]
click at [1258, 35] on icon "button" at bounding box center [1262, 34] width 16 height 16
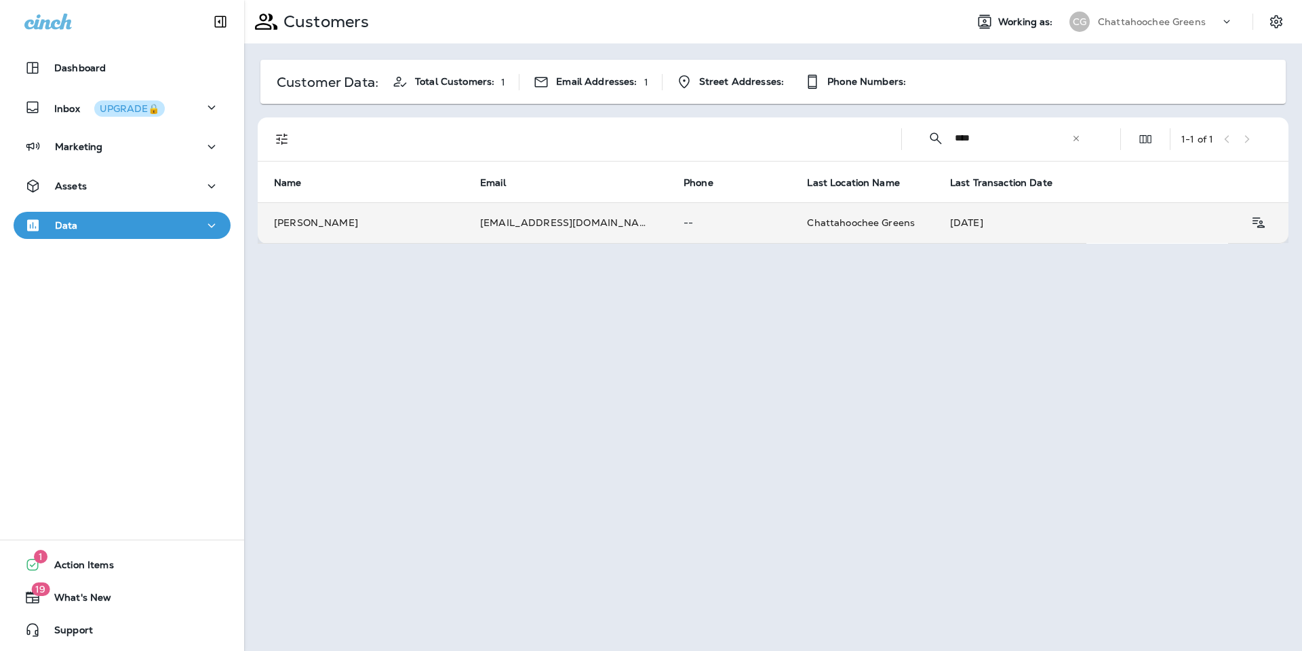
click at [697, 223] on p "--" at bounding box center [729, 222] width 91 height 11
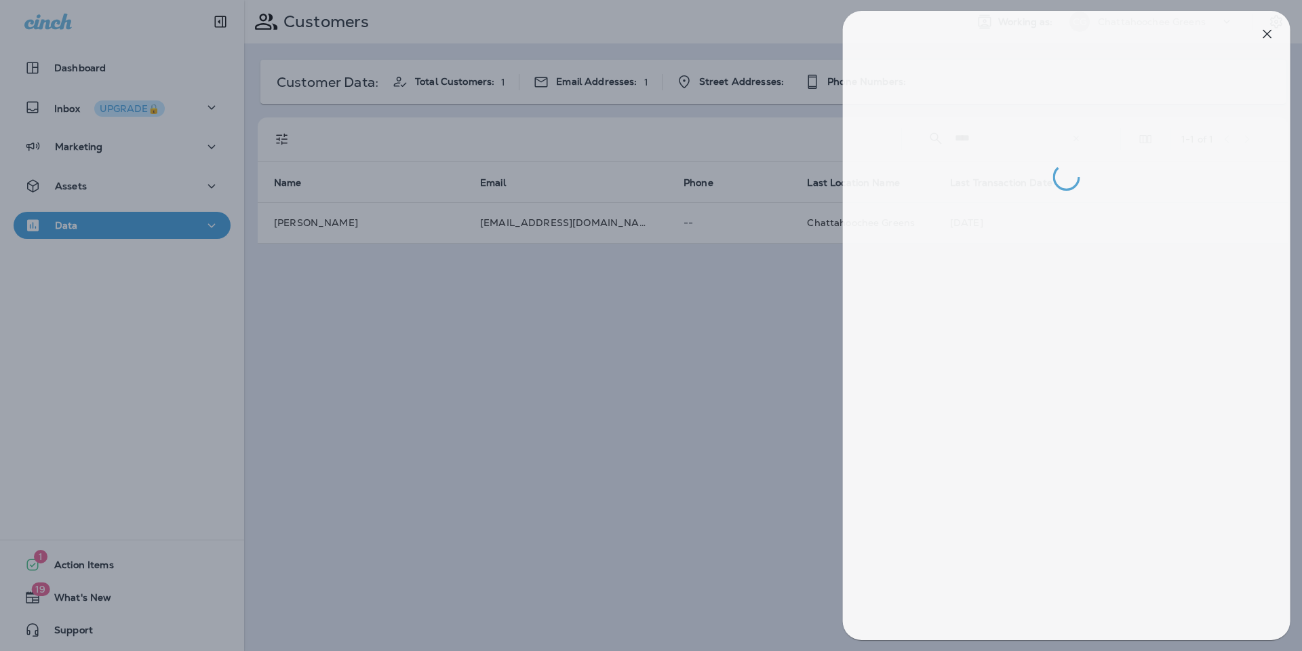
click at [699, 398] on div at bounding box center [657, 325] width 1302 height 651
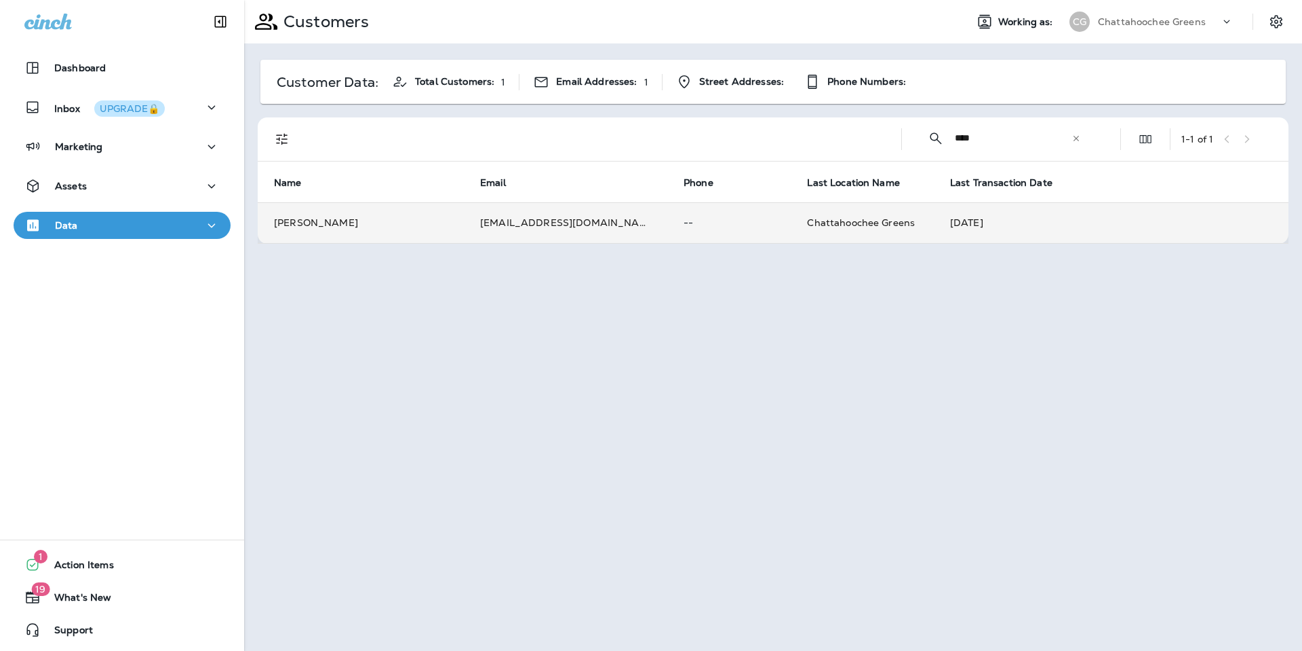
click at [1020, 222] on td "Aug 20, 2025" at bounding box center [1111, 222] width 355 height 41
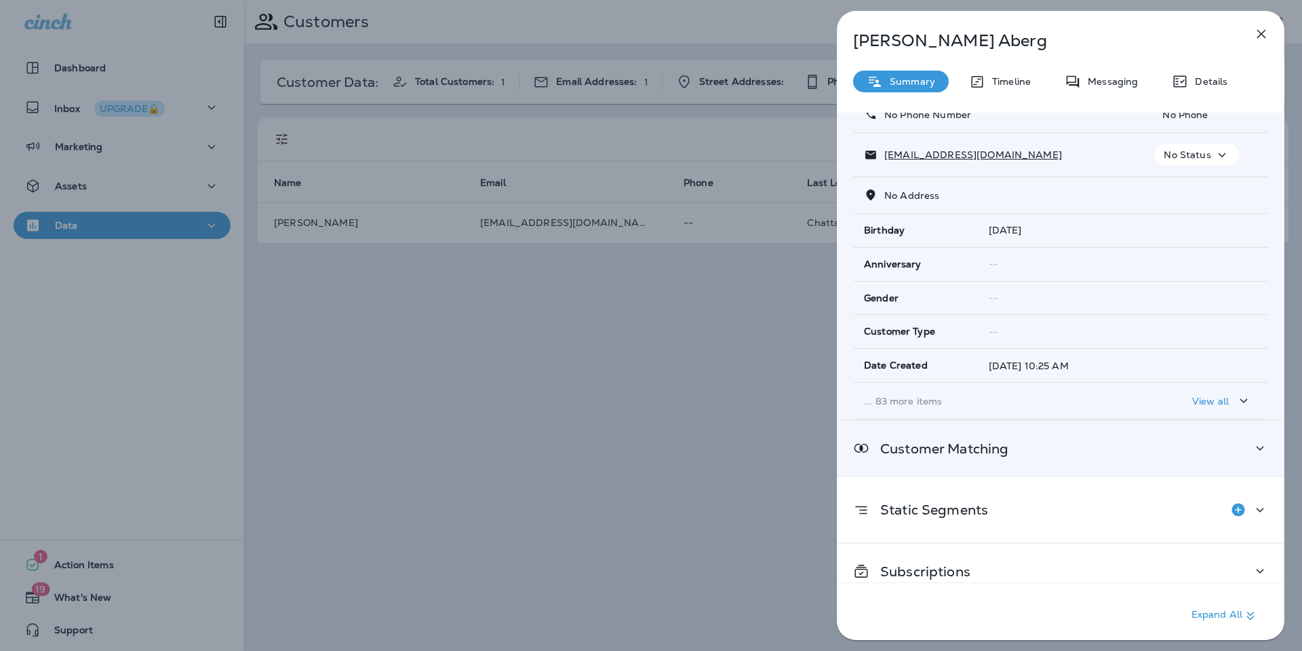
scroll to position [113, 0]
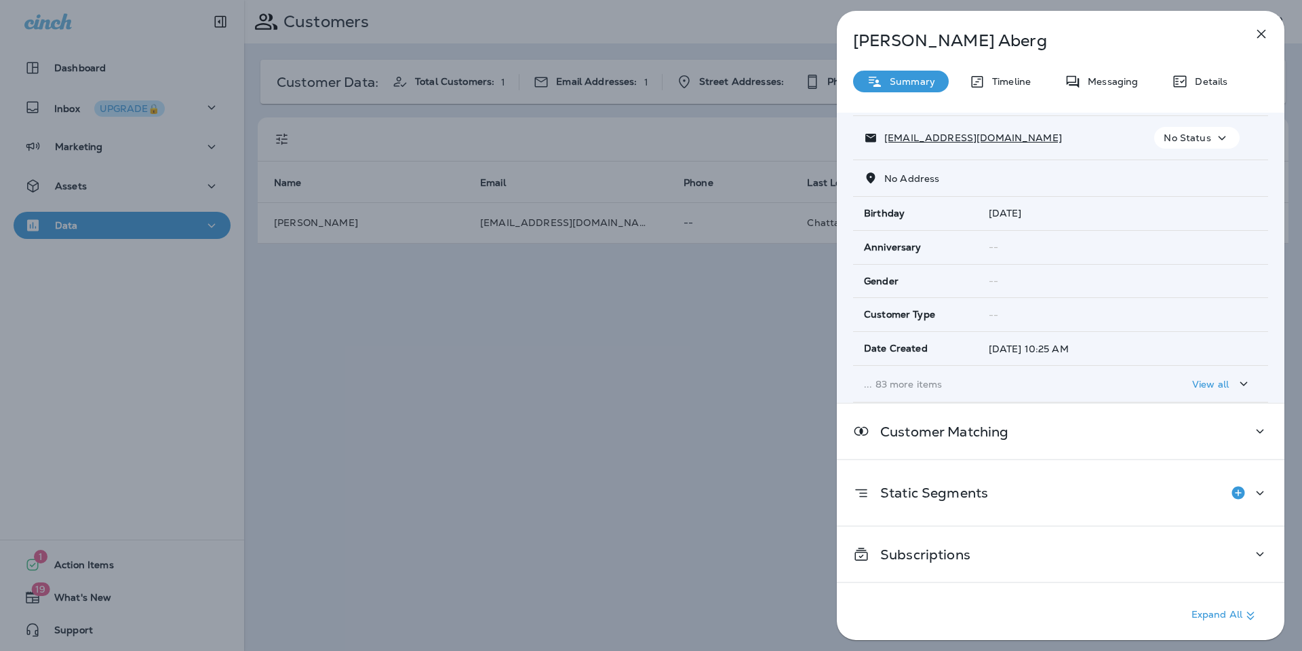
click at [912, 374] on td "... 83 more items" at bounding box center [998, 384] width 290 height 37
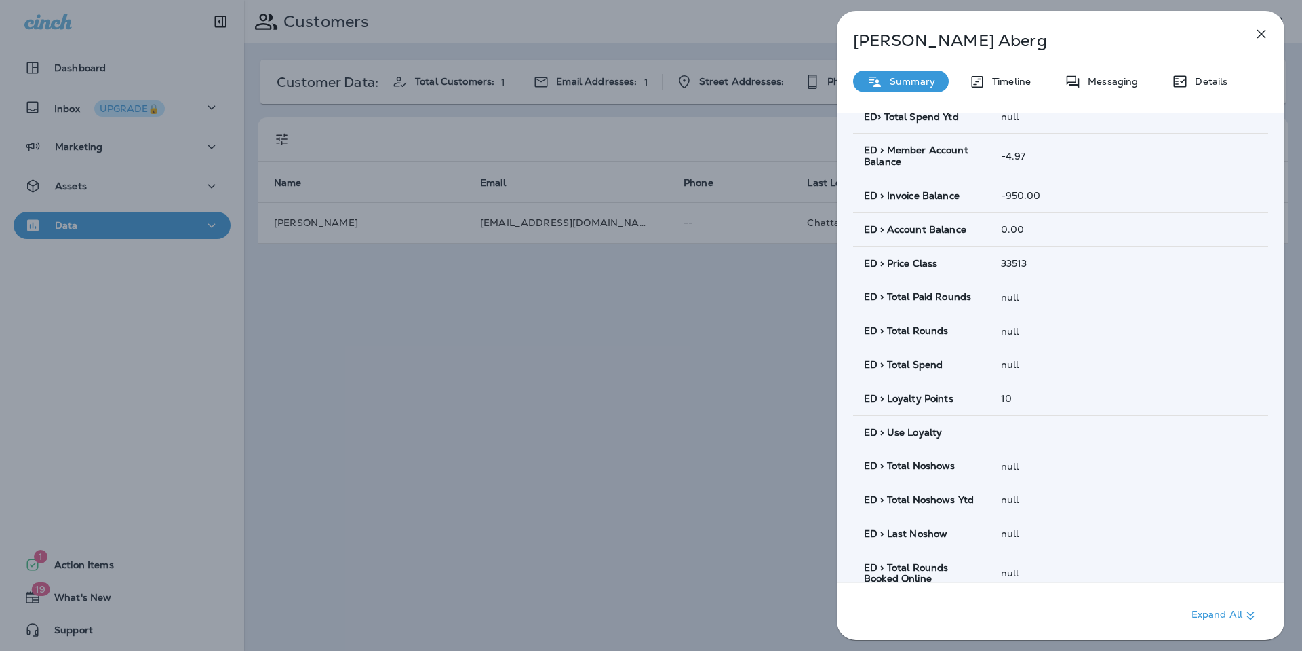
scroll to position [973, 0]
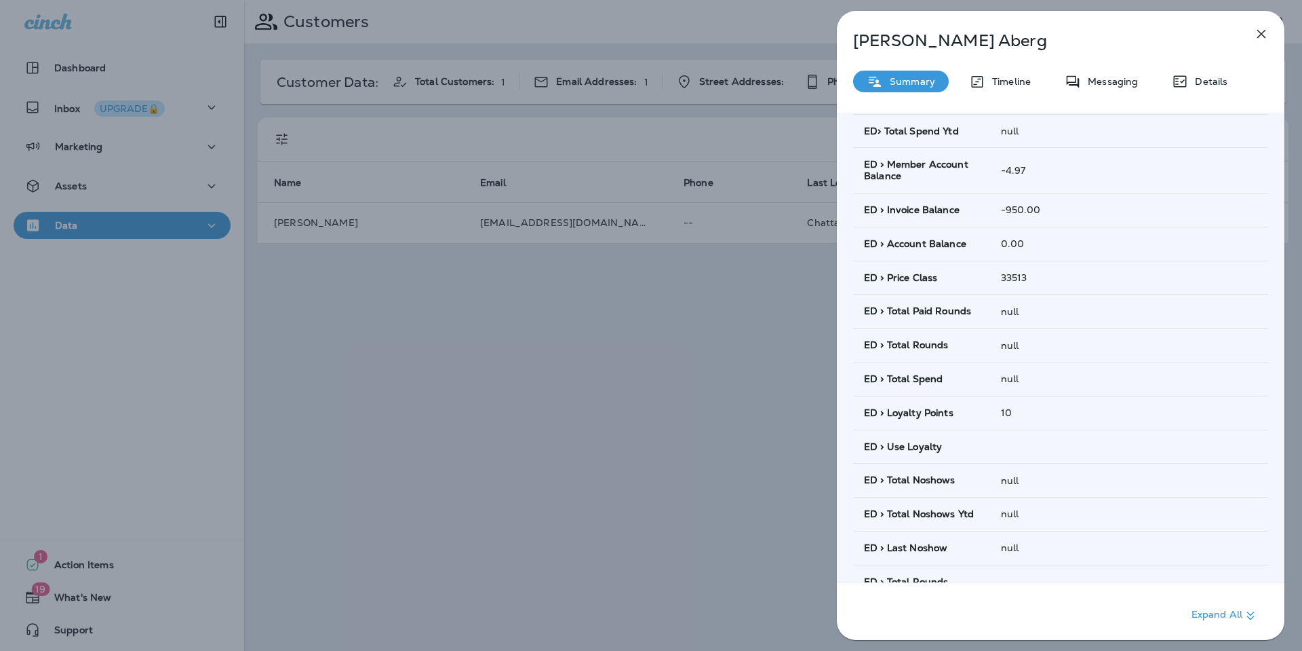
drag, startPoint x: 469, startPoint y: 337, endPoint x: 560, endPoint y: 301, distance: 98.6
click at [469, 336] on div "Ludvig Aberg Summary Timeline Messaging Details Customer Info Basic Info Opt St…" at bounding box center [651, 325] width 1302 height 651
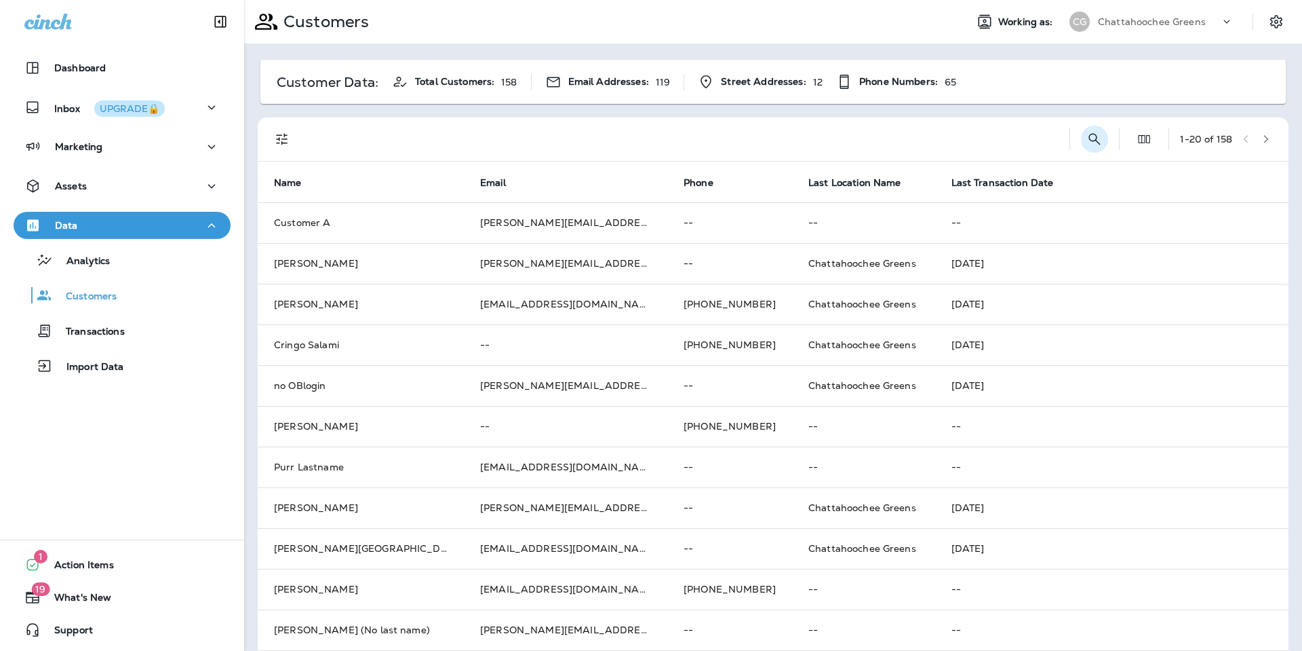
click at [1087, 141] on icon "Search Customers" at bounding box center [1095, 139] width 16 height 16
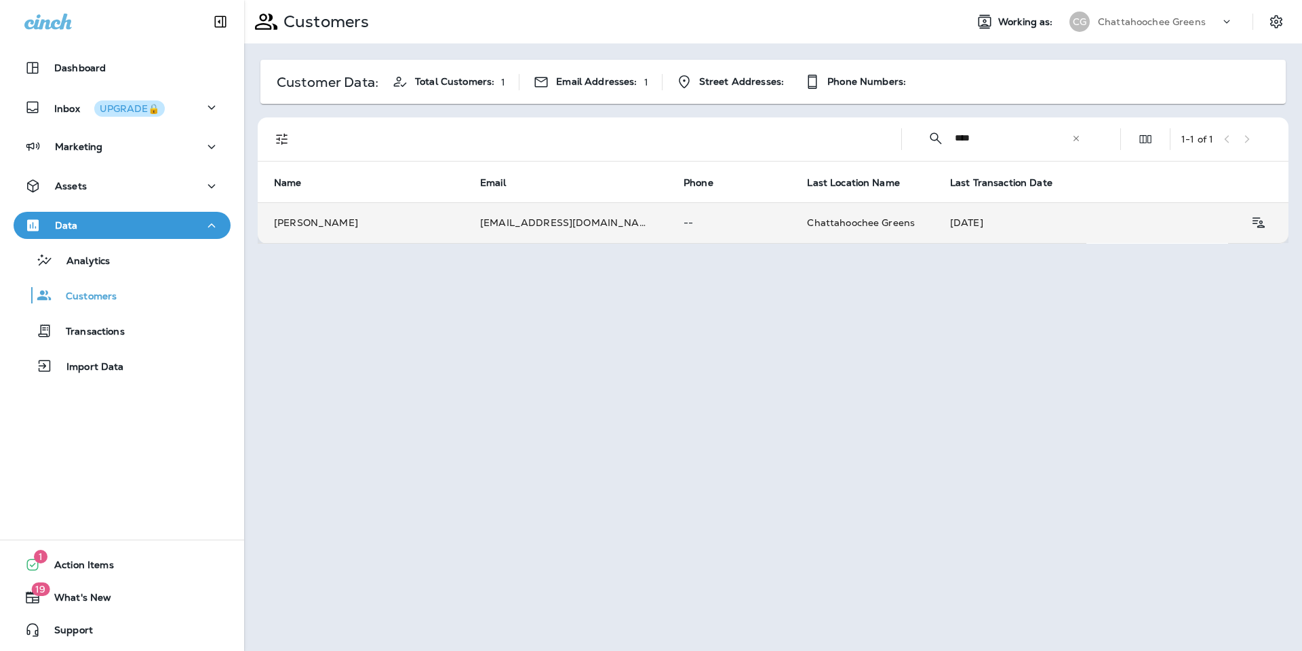
type input "****"
click at [694, 218] on p "--" at bounding box center [729, 222] width 91 height 11
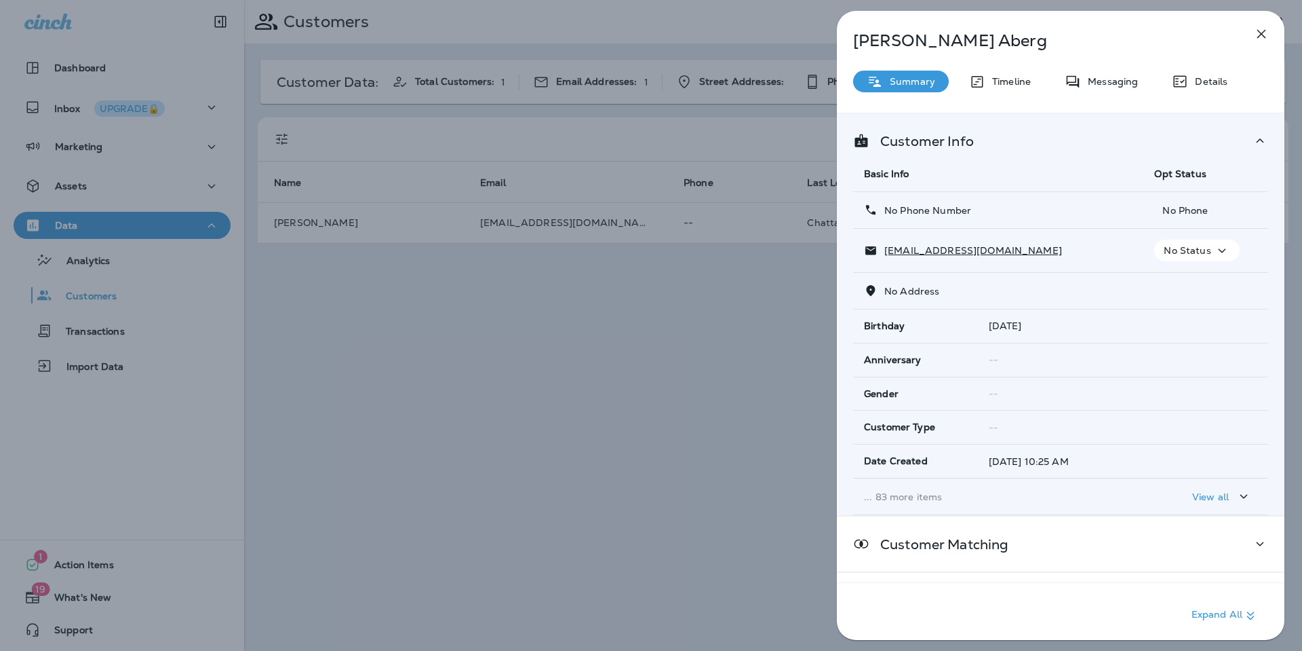
click at [912, 497] on p "... 83 more items" at bounding box center [998, 496] width 269 height 11
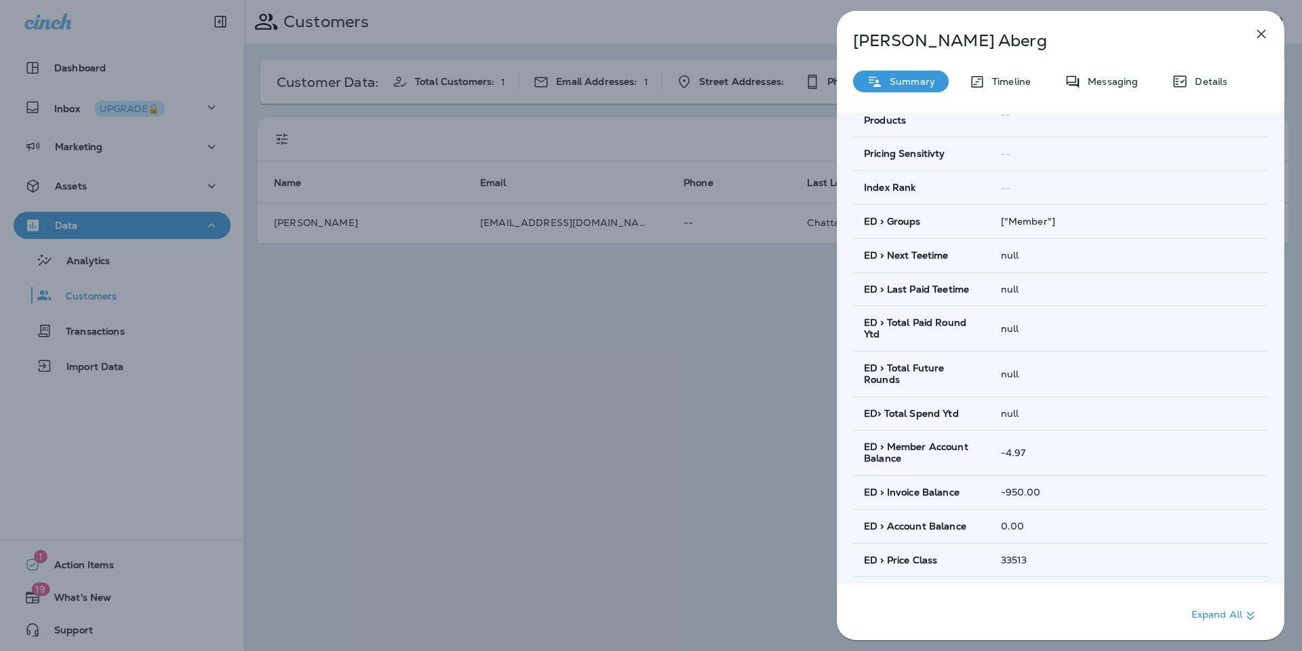
scroll to position [689, 0]
click at [992, 83] on p "Timeline" at bounding box center [1008, 81] width 45 height 11
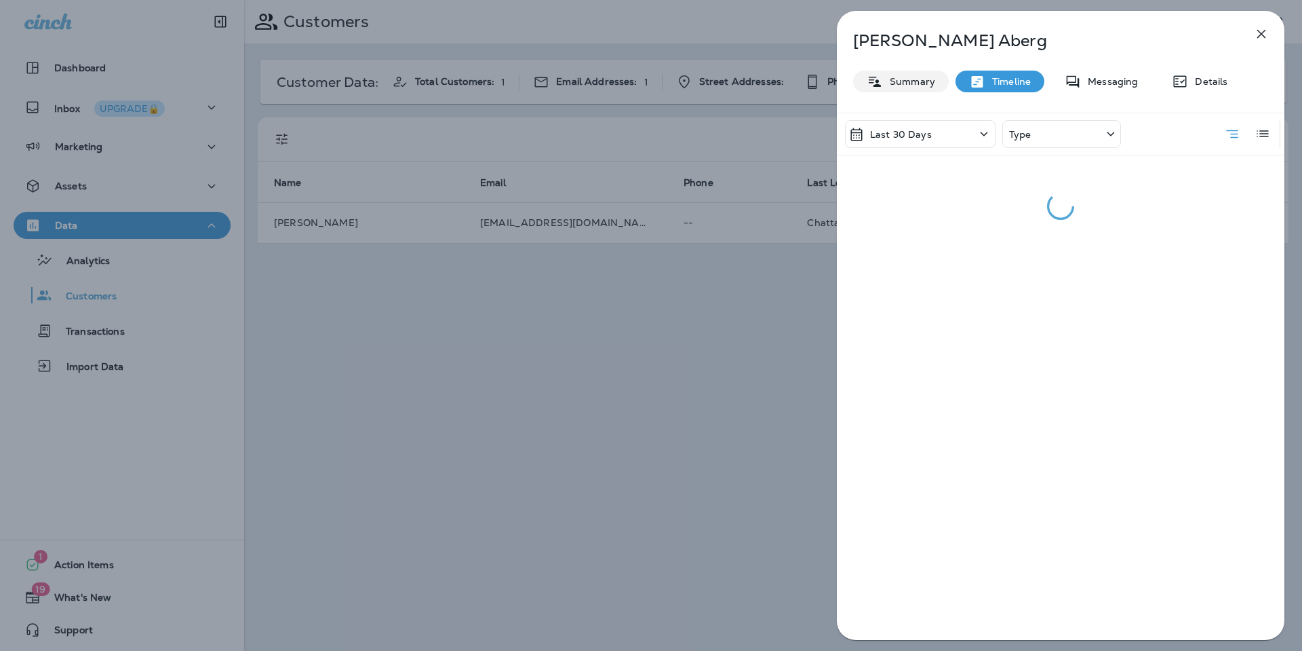
click at [925, 86] on p "Summary" at bounding box center [909, 81] width 52 height 11
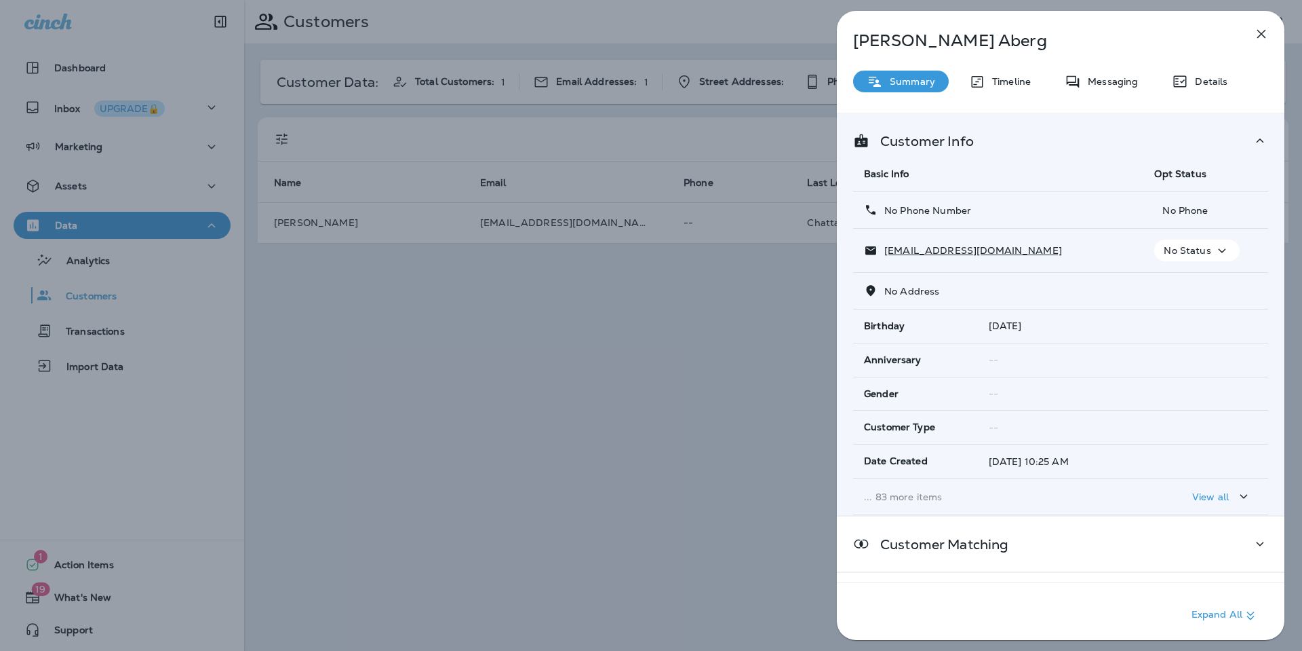
click at [931, 499] on p "... 83 more items" at bounding box center [998, 496] width 269 height 11
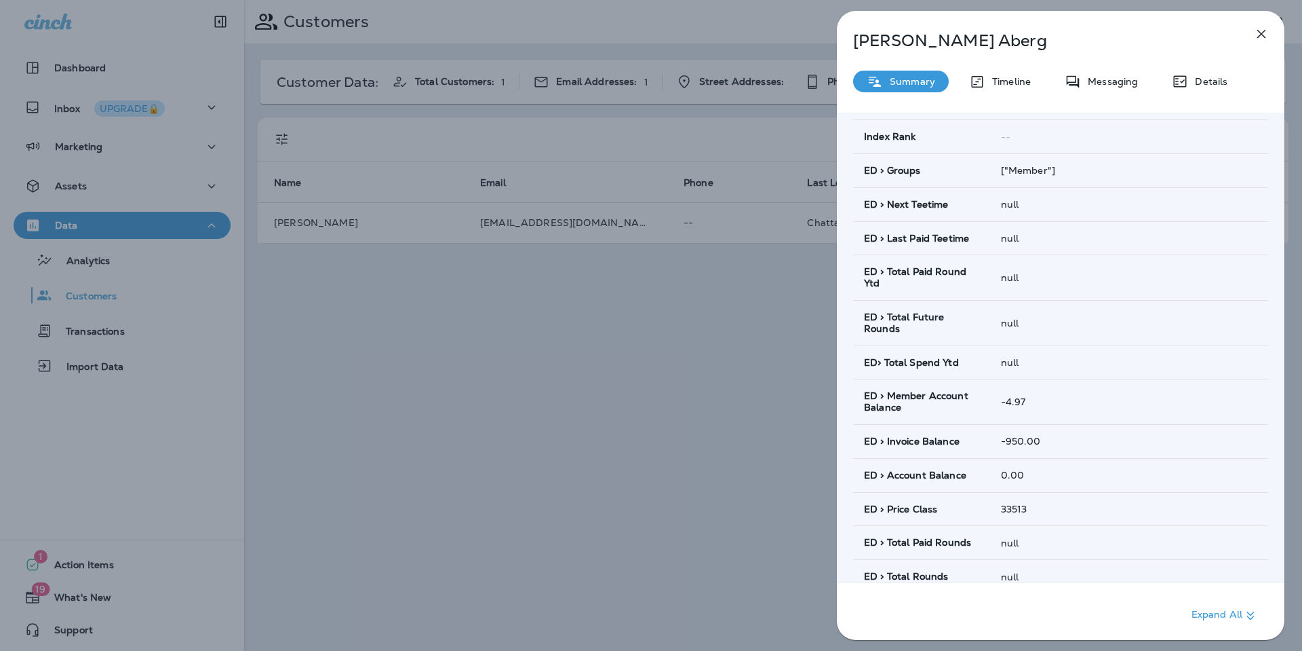
scroll to position [844, 0]
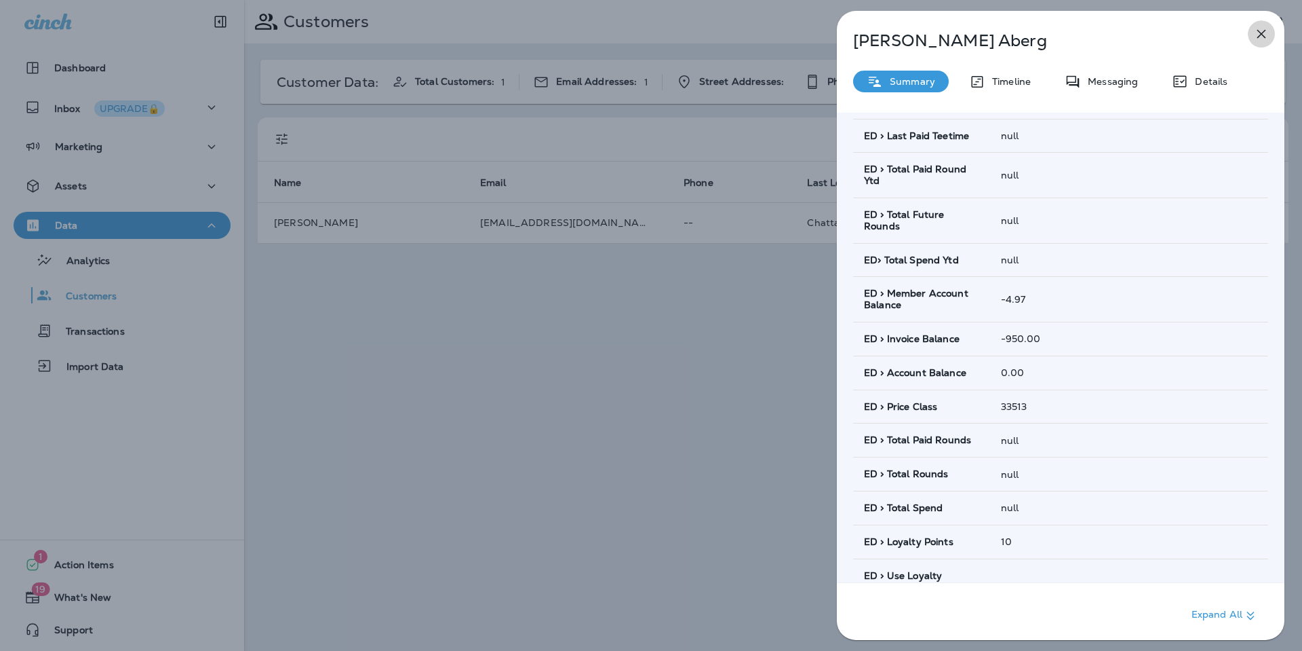
click at [1267, 26] on icon "button" at bounding box center [1262, 34] width 16 height 16
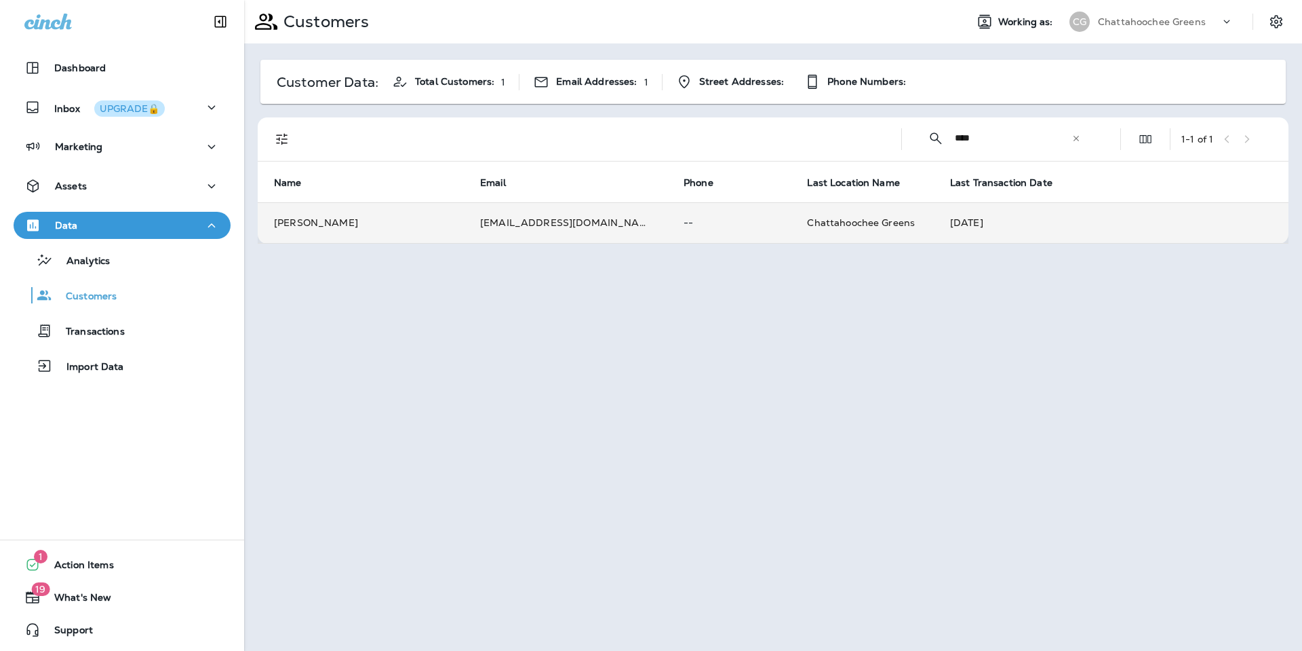
click at [1028, 222] on td "[DATE]" at bounding box center [1111, 222] width 355 height 41
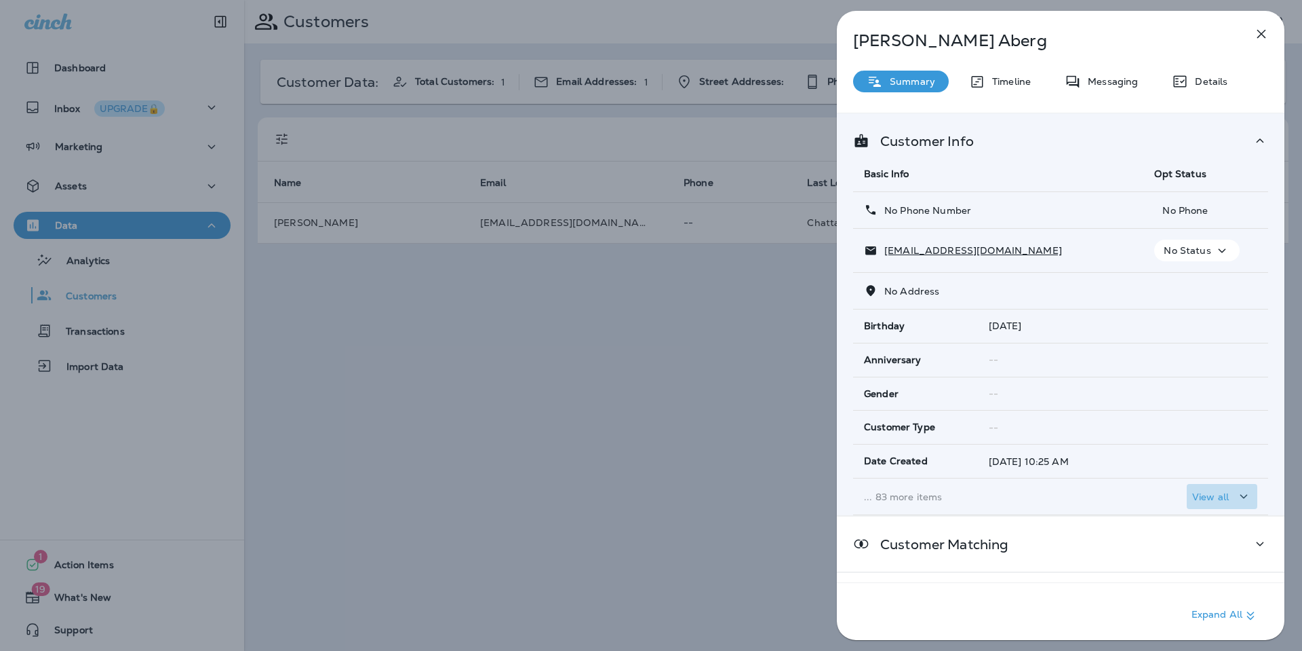
click at [1193, 493] on p "View all" at bounding box center [1211, 496] width 37 height 11
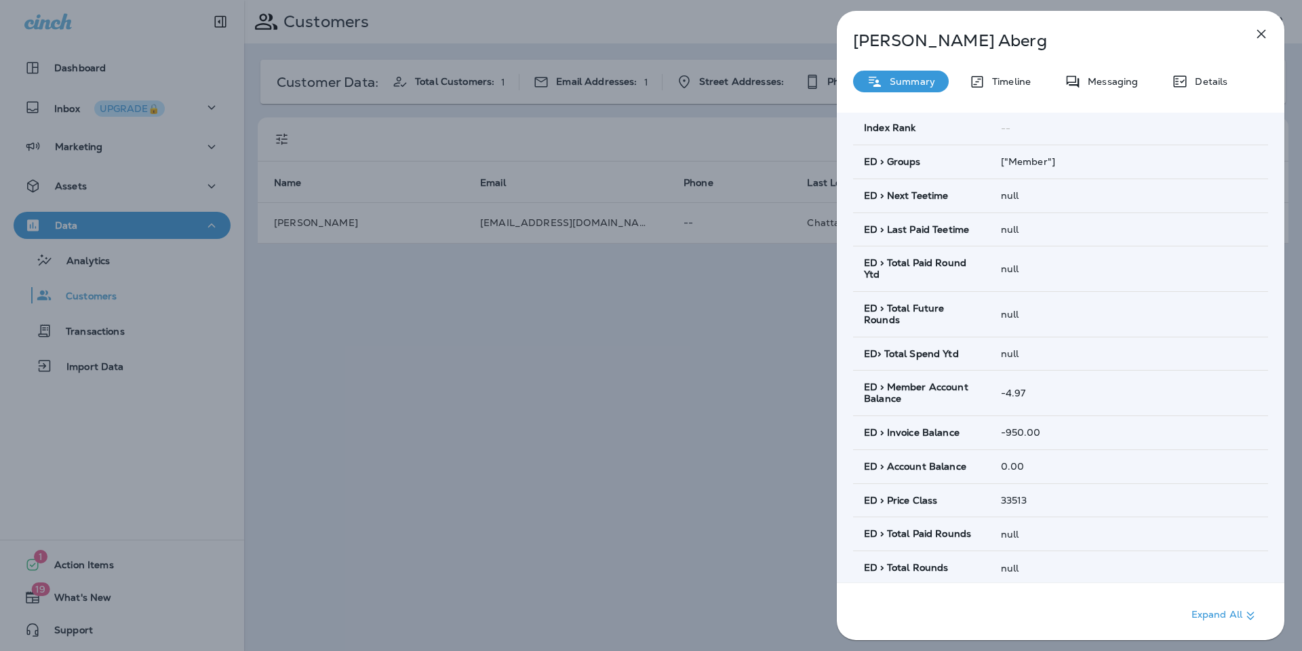
scroll to position [763, 0]
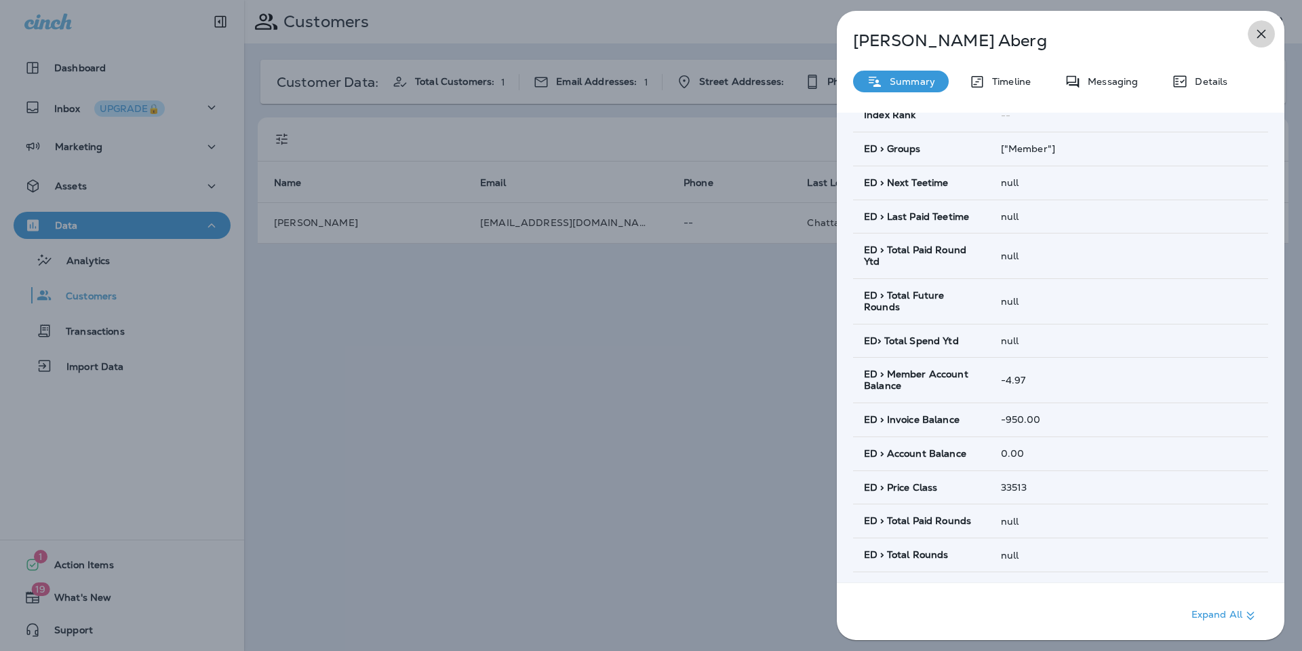
click at [1265, 31] on icon "button" at bounding box center [1262, 34] width 9 height 9
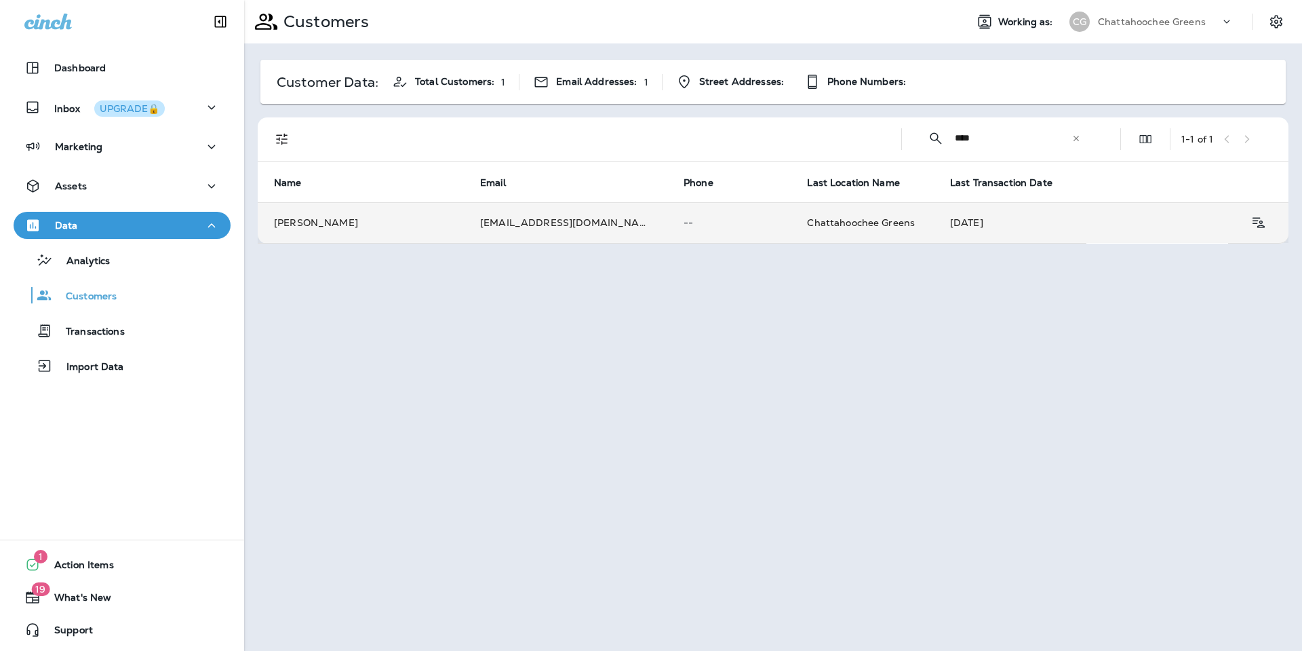
click at [703, 204] on td "--" at bounding box center [729, 222] width 123 height 41
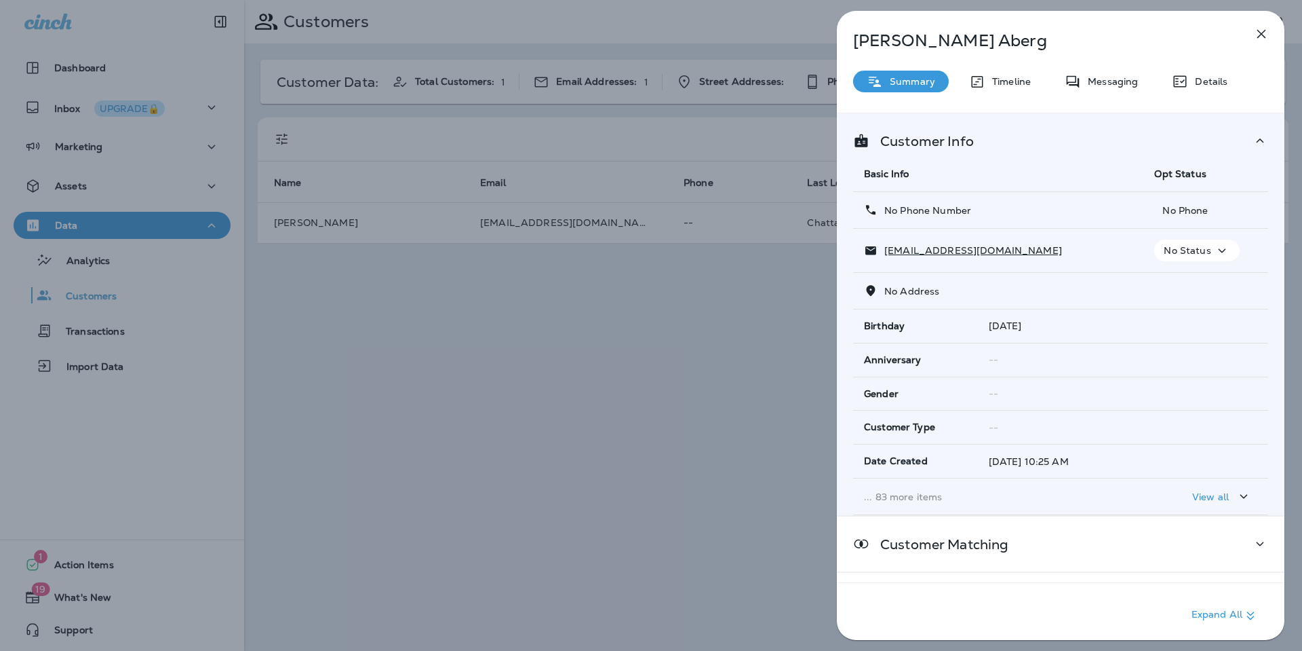
click at [959, 504] on td "... 83 more items" at bounding box center [998, 496] width 290 height 37
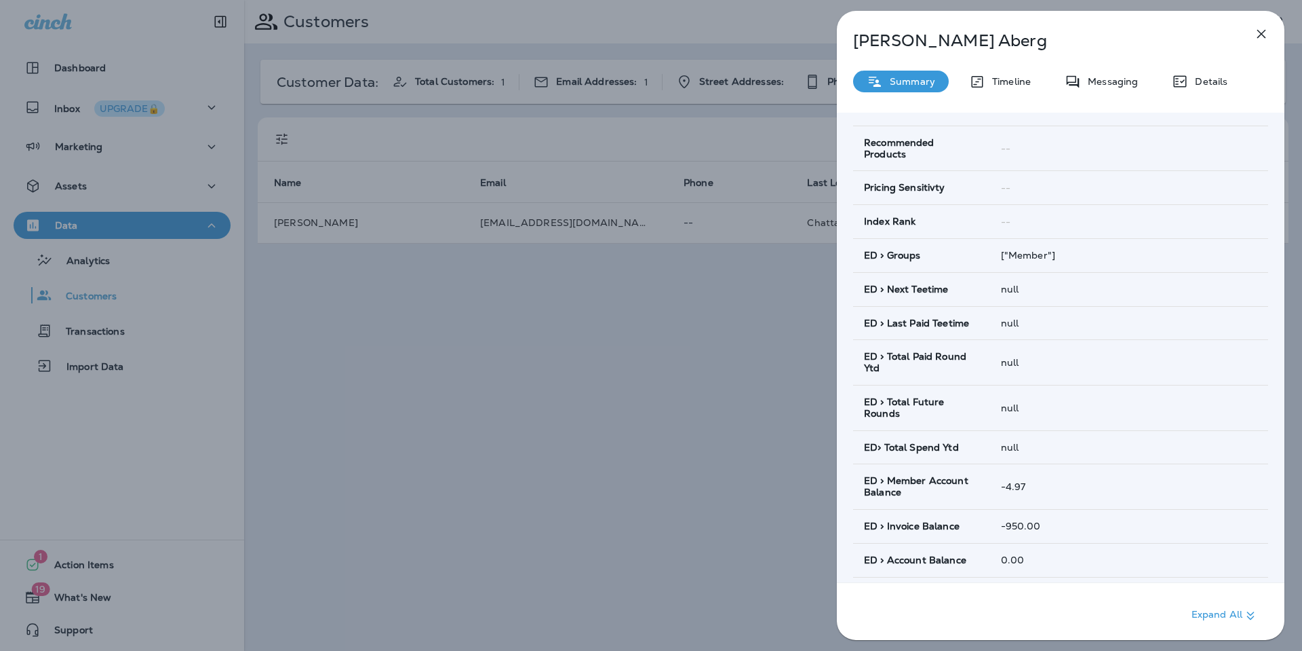
scroll to position [630, 0]
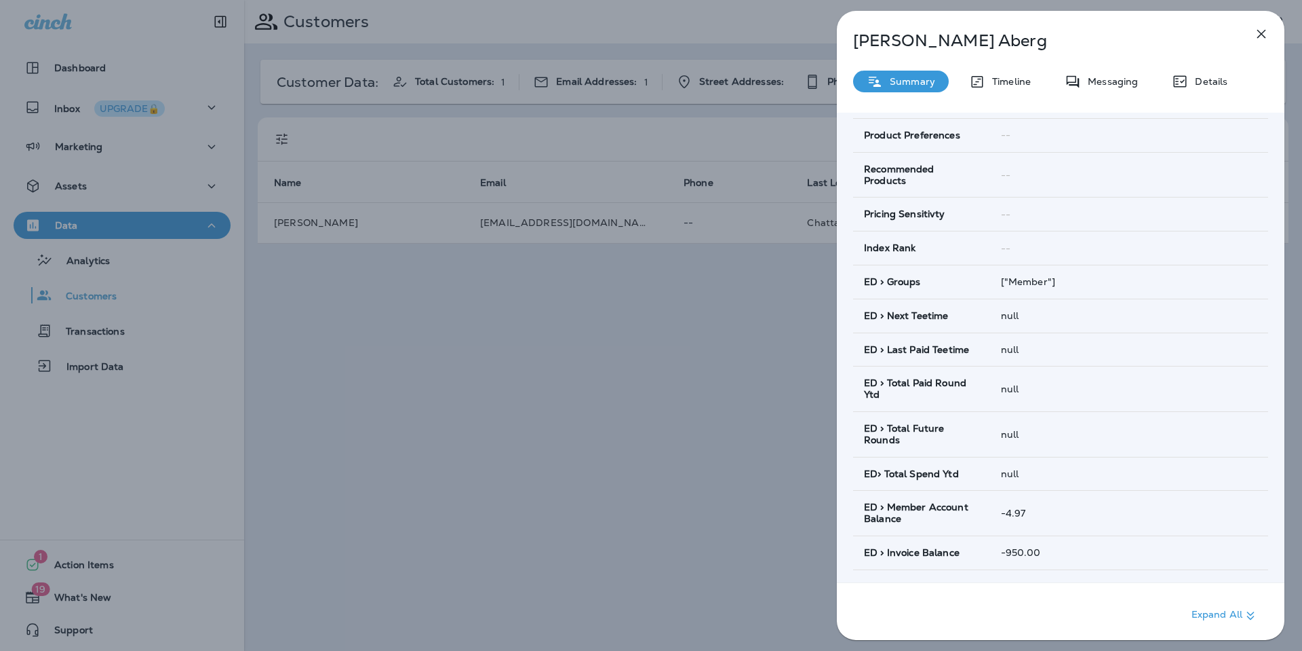
click at [1267, 31] on icon "button" at bounding box center [1262, 34] width 16 height 16
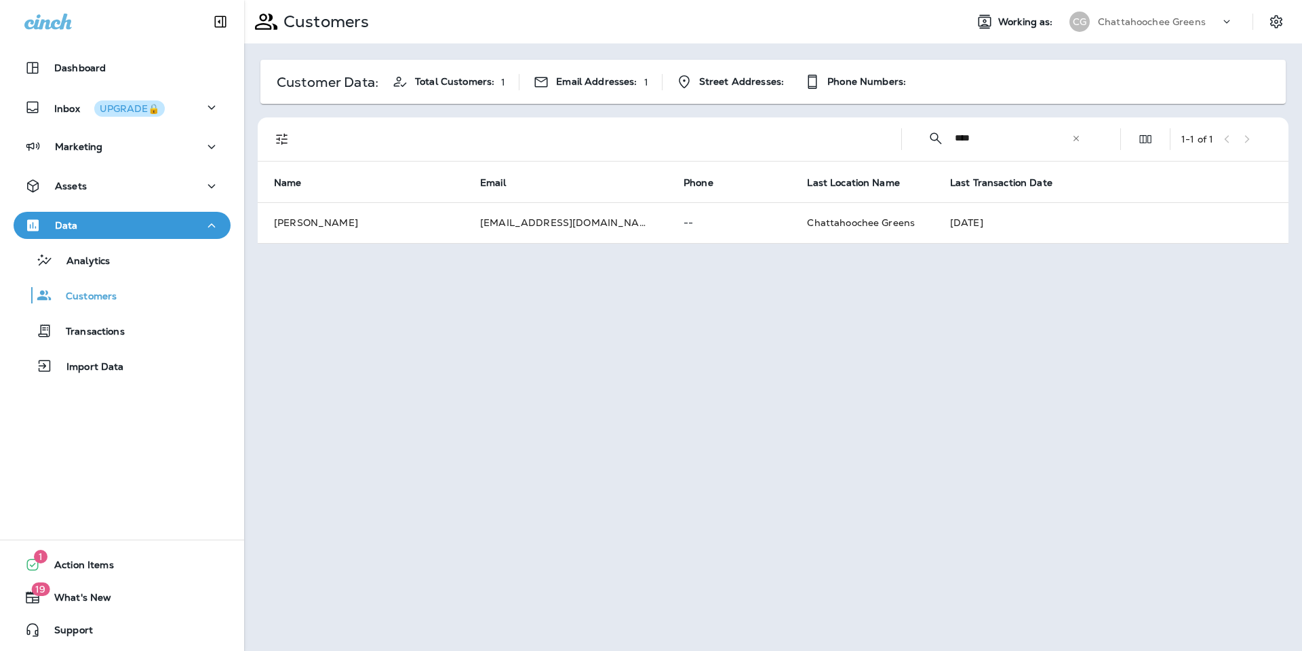
click at [1056, 225] on td "[DATE]" at bounding box center [1111, 222] width 355 height 41
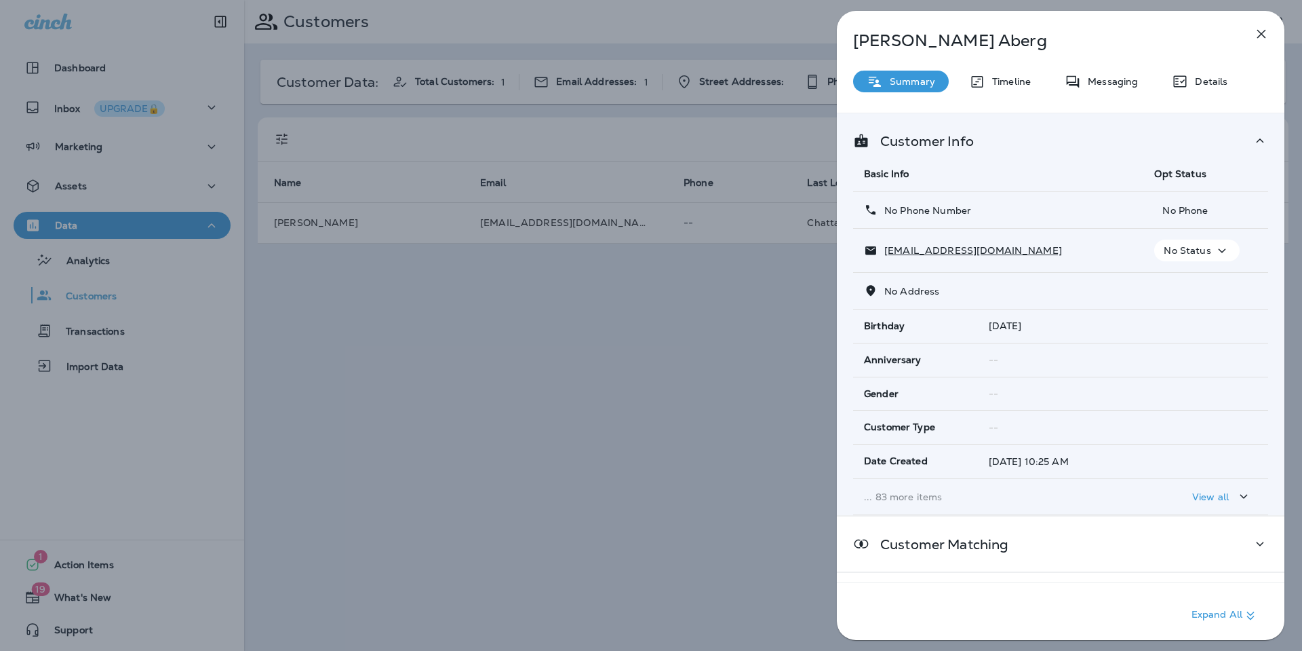
click at [917, 501] on p "... 83 more items" at bounding box center [998, 496] width 269 height 11
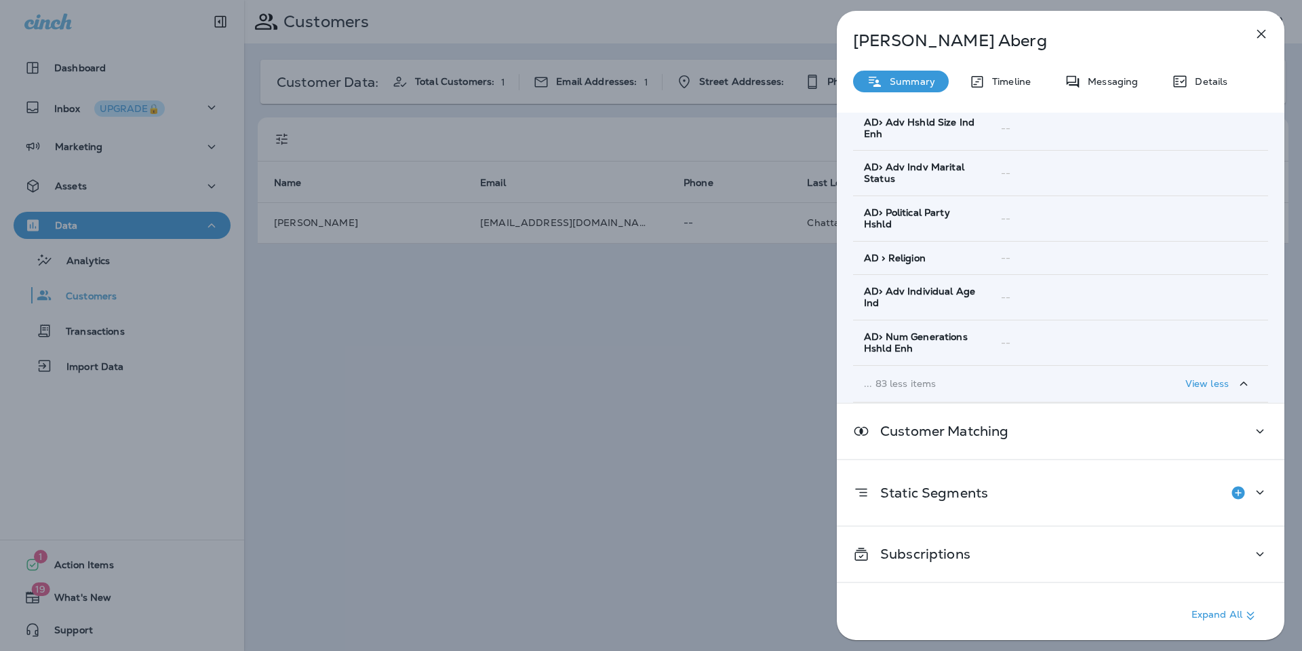
scroll to position [3566, 0]
click at [1253, 32] on button "button" at bounding box center [1261, 33] width 27 height 27
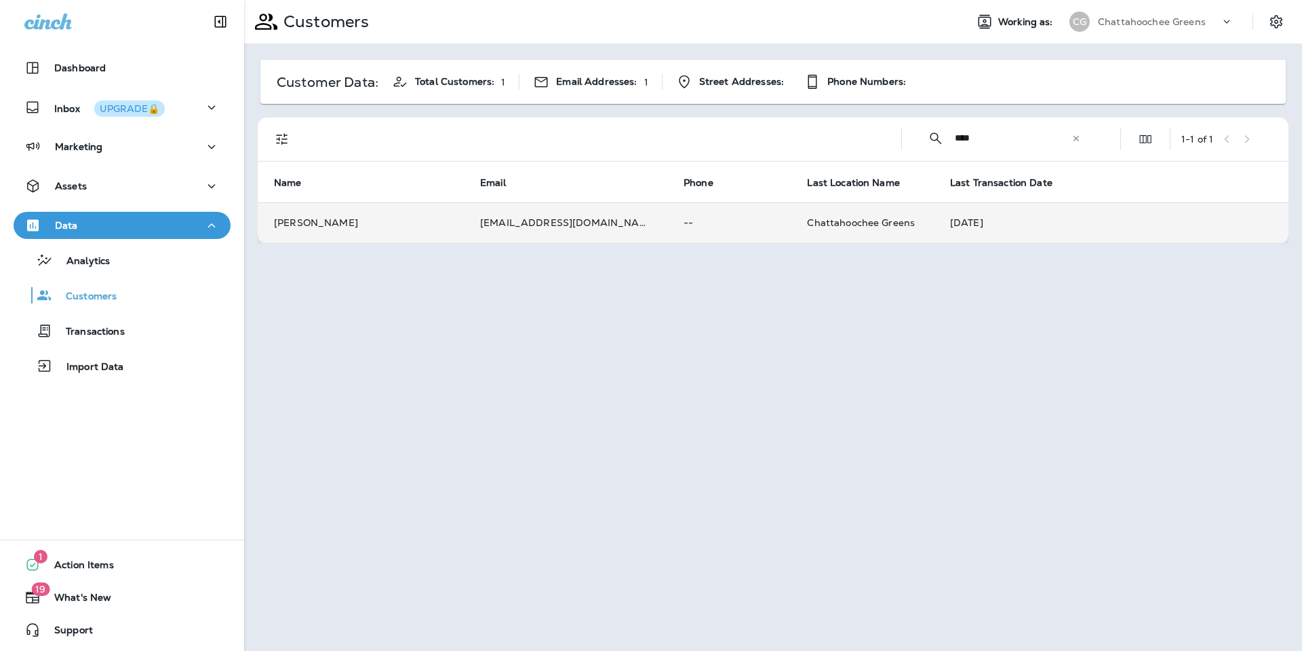
click at [1014, 216] on td "[DATE]" at bounding box center [1111, 222] width 355 height 41
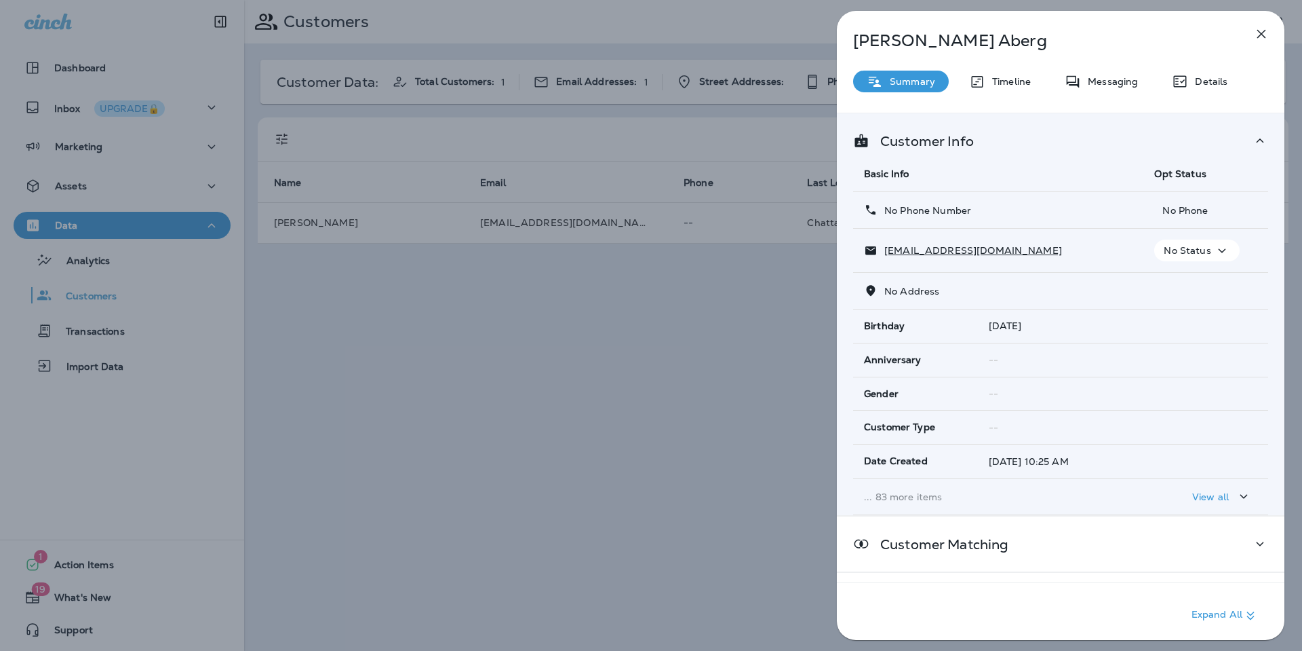
click at [895, 496] on p "... 83 more items" at bounding box center [998, 496] width 269 height 11
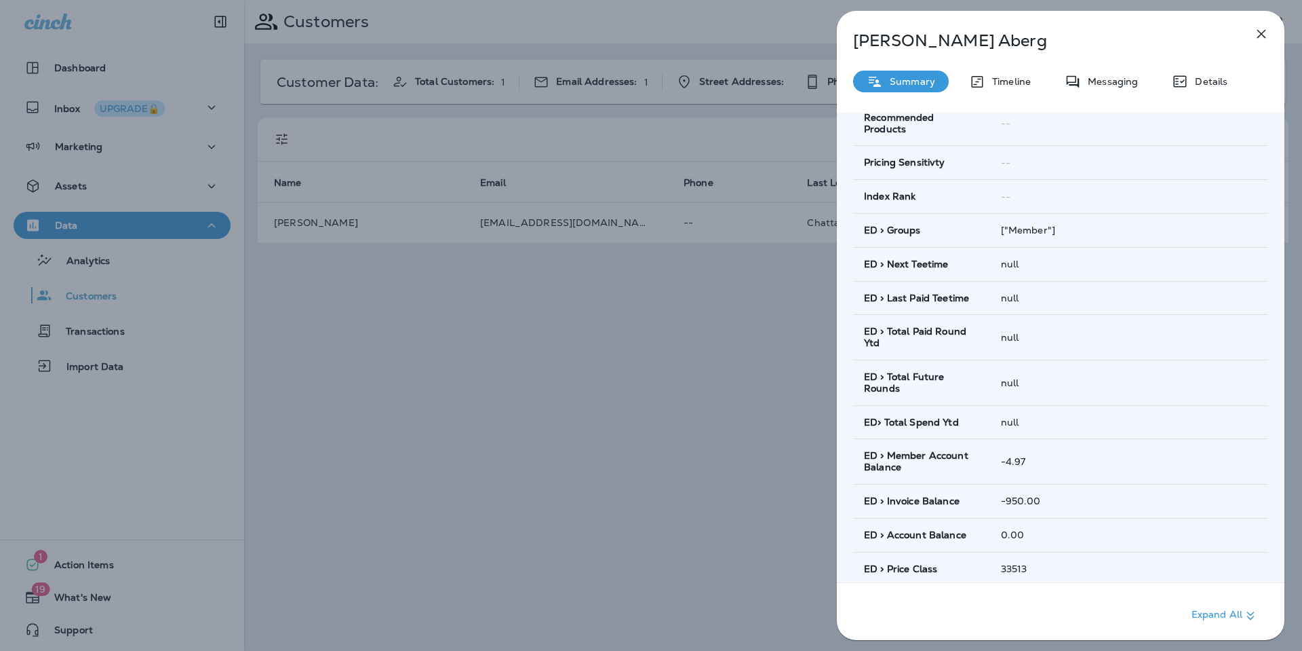
scroll to position [803, 0]
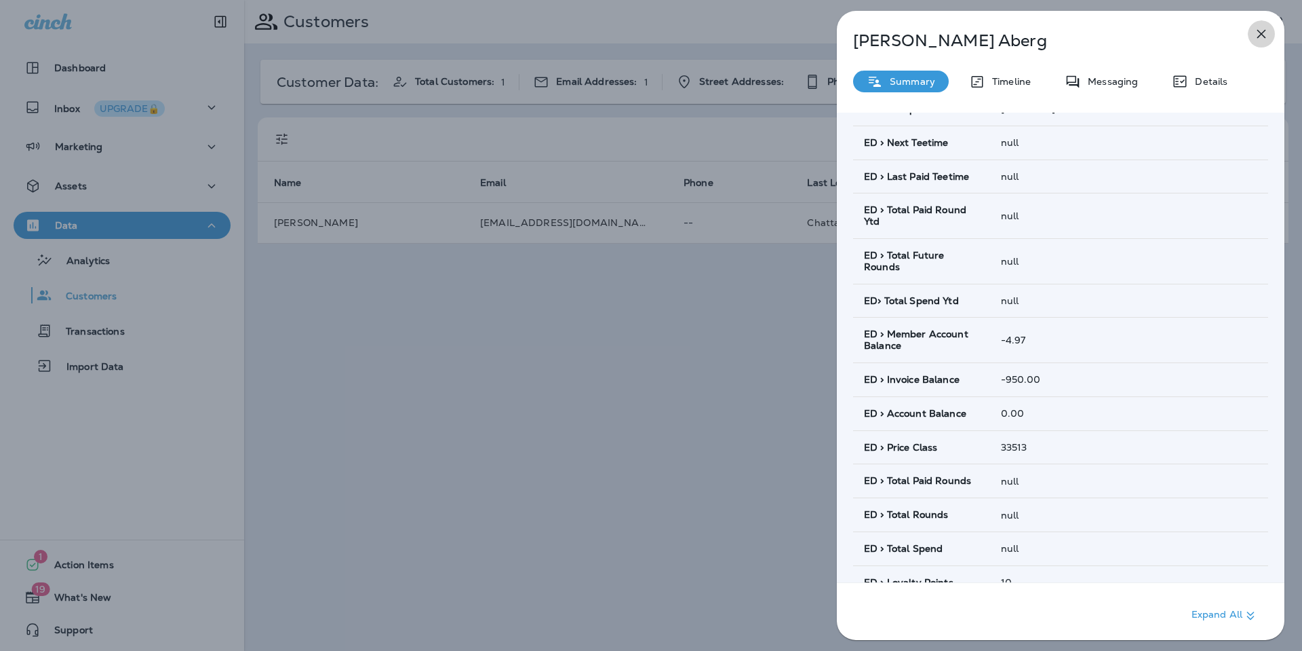
click at [1255, 37] on icon "button" at bounding box center [1262, 34] width 16 height 16
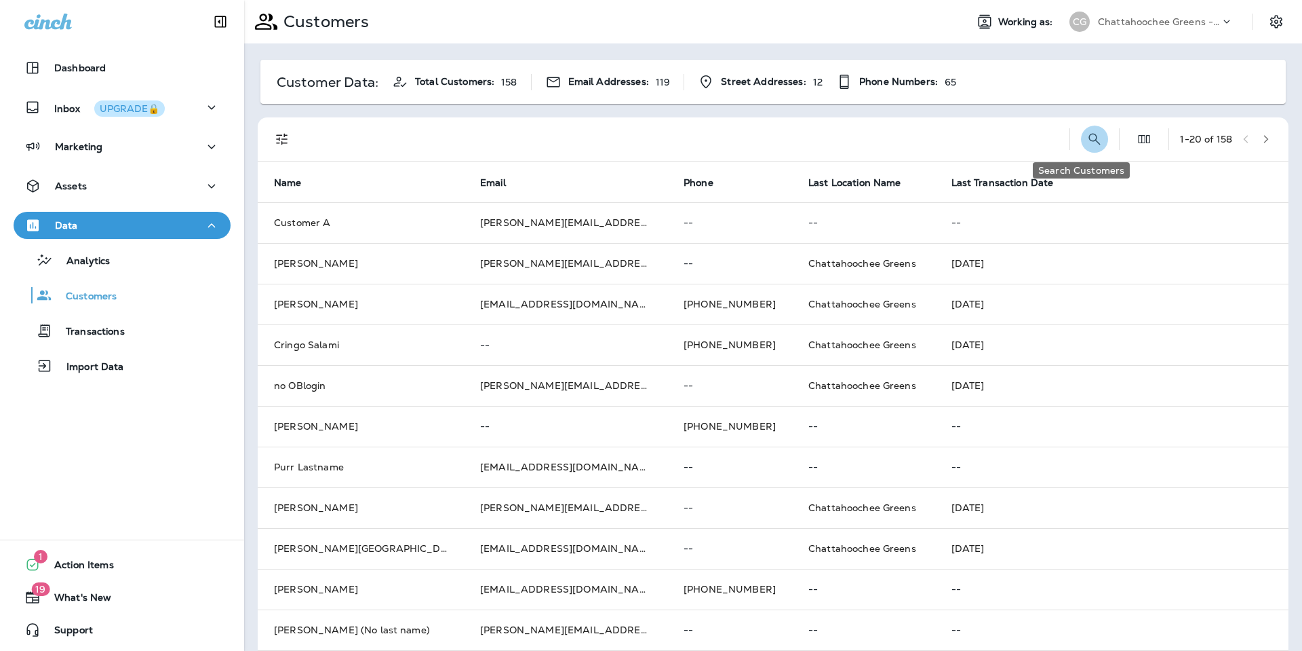
click at [1087, 139] on icon "Search Customers" at bounding box center [1095, 139] width 16 height 16
type input "*****"
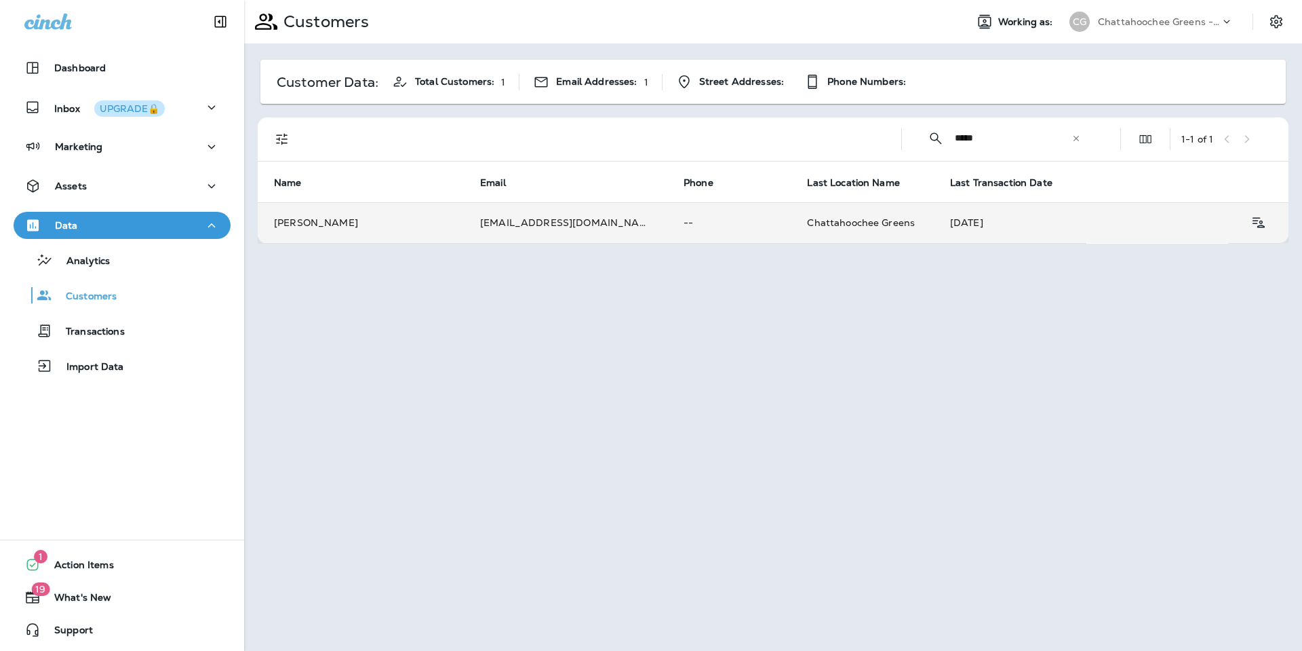
click at [1041, 216] on tr "[PERSON_NAME] [EMAIL_ADDRESS][DOMAIN_NAME] -- Chattahoochee Greens [DATE]" at bounding box center [773, 222] width 1031 height 41
click at [1034, 223] on tr "[PERSON_NAME] [EMAIL_ADDRESS][DOMAIN_NAME] -- Chattahoochee Greens [DATE]" at bounding box center [773, 222] width 1031 height 41
click at [675, 231] on td "--" at bounding box center [729, 222] width 123 height 41
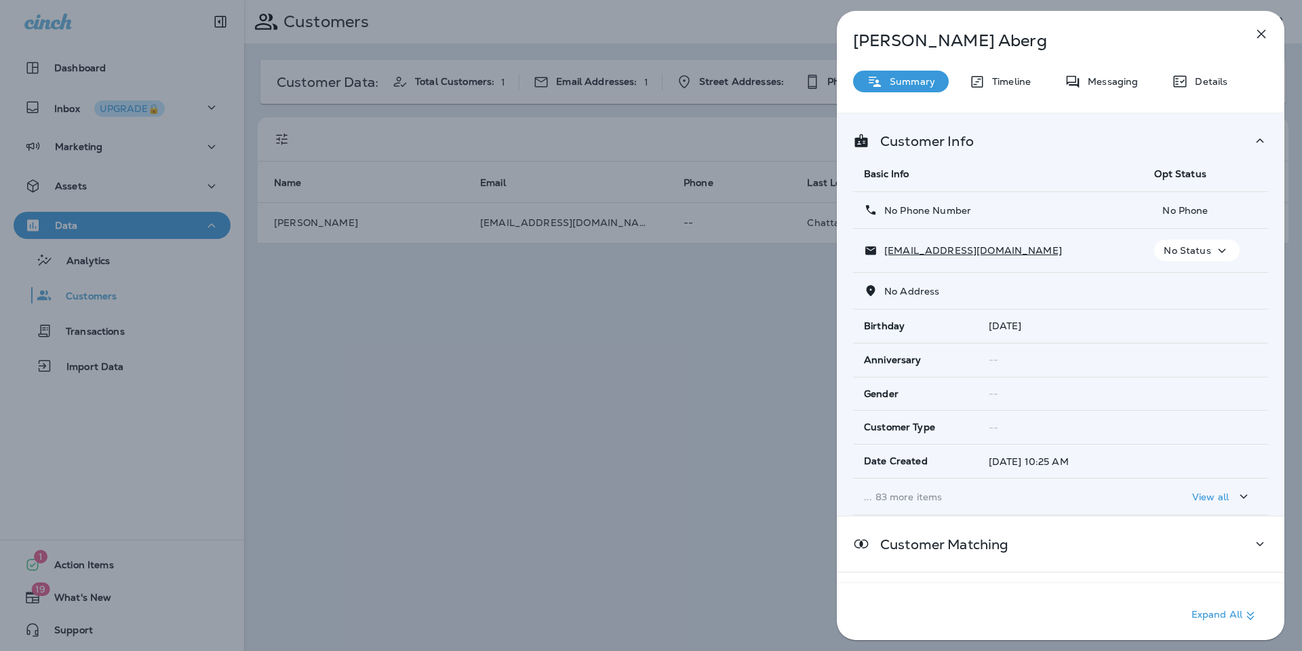
click at [957, 503] on td "... 83 more items" at bounding box center [998, 496] width 290 height 37
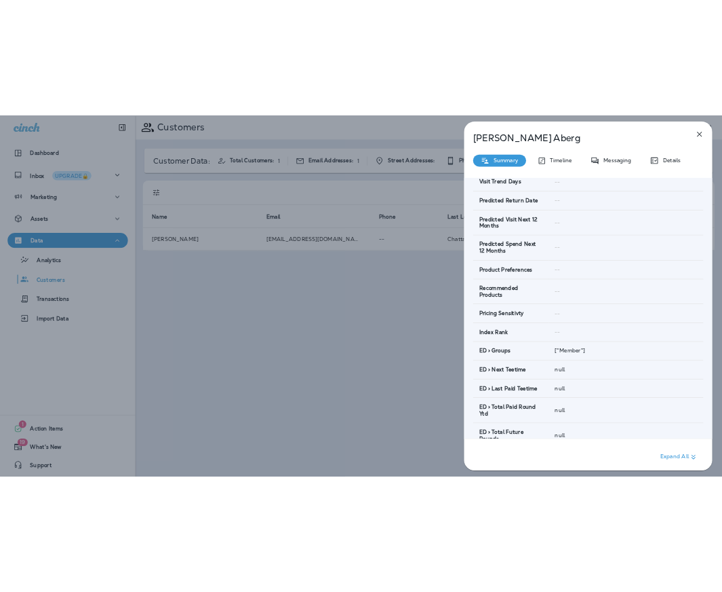
scroll to position [610, 0]
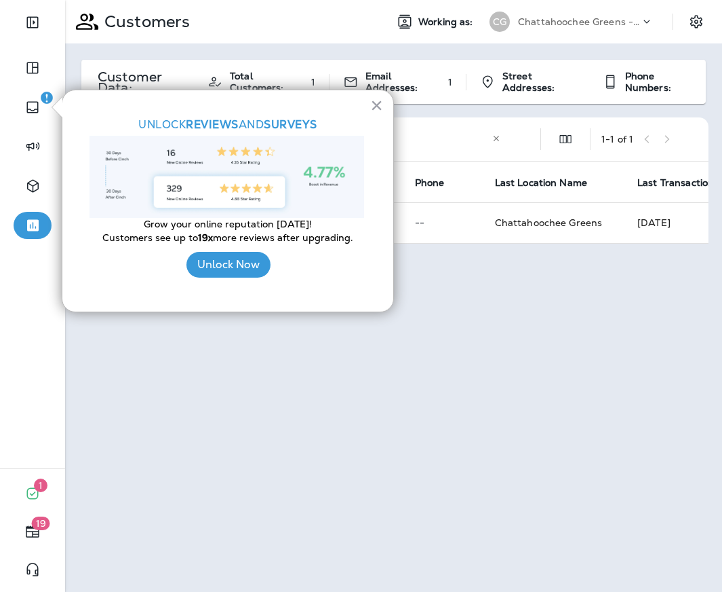
click at [628, 228] on td "[DATE]" at bounding box center [713, 222] width 185 height 41
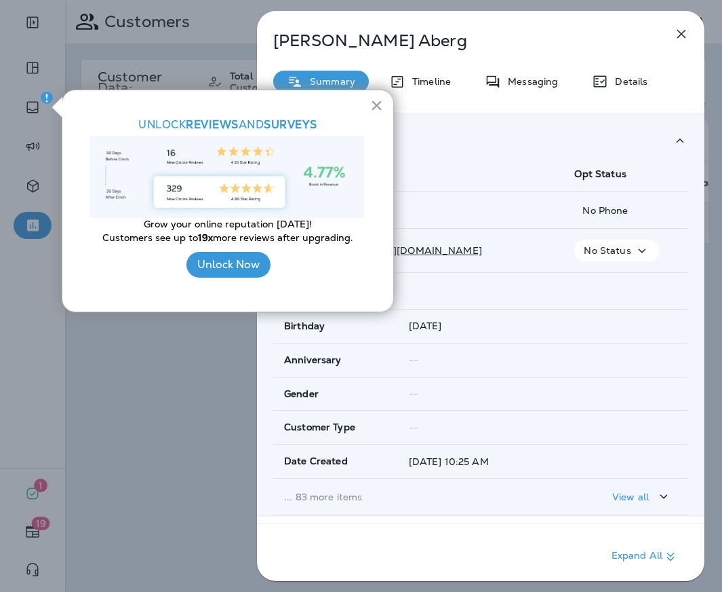
click at [387, 495] on p "... 83 more items" at bounding box center [418, 496] width 269 height 11
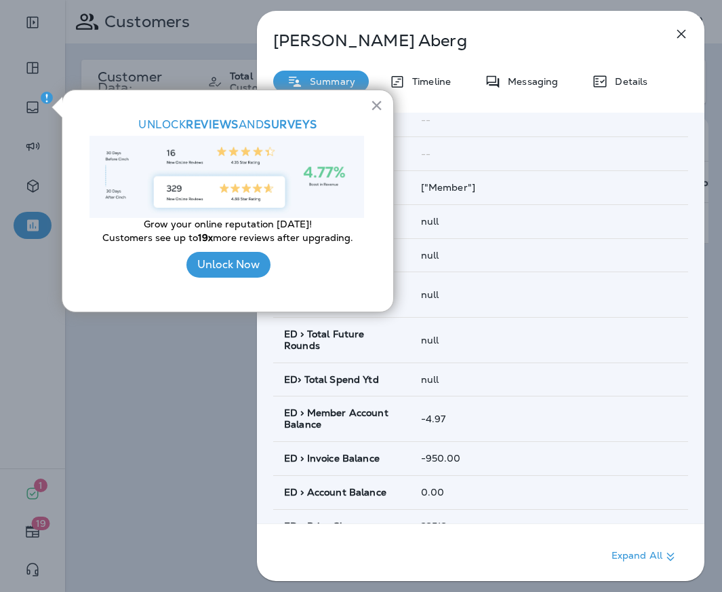
scroll to position [738, 0]
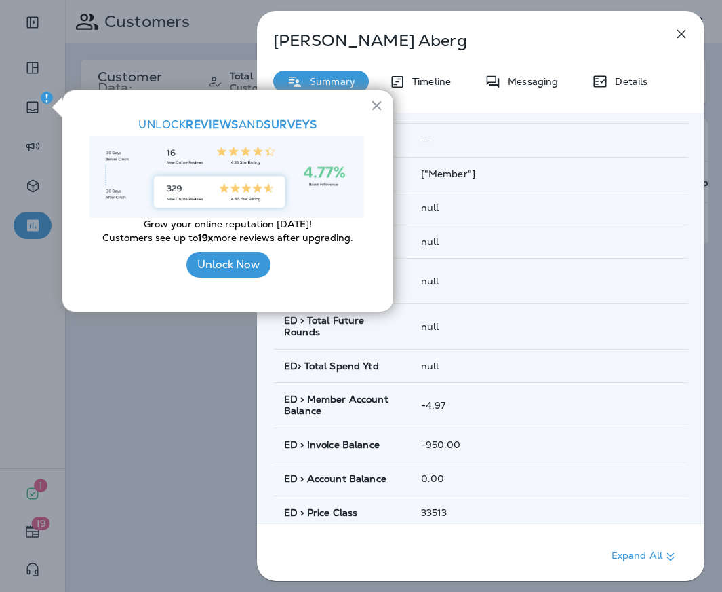
click at [684, 39] on icon "button" at bounding box center [682, 34] width 16 height 16
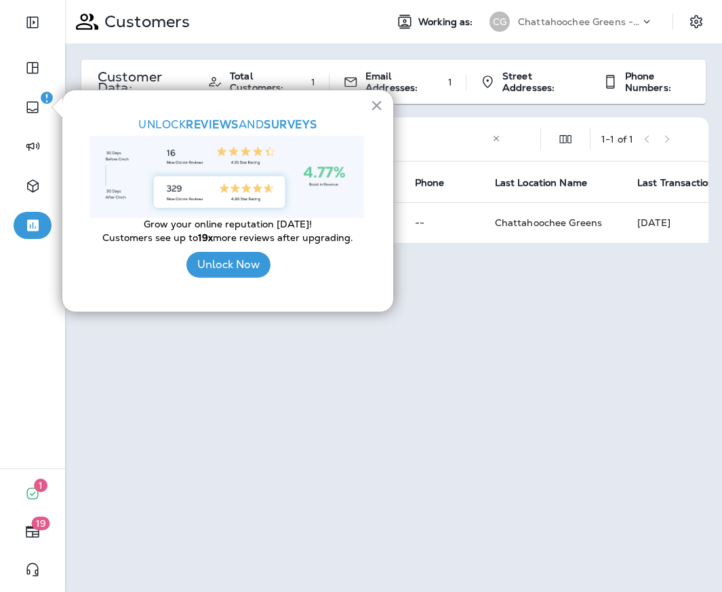
click at [372, 100] on button "×" at bounding box center [376, 105] width 13 height 22
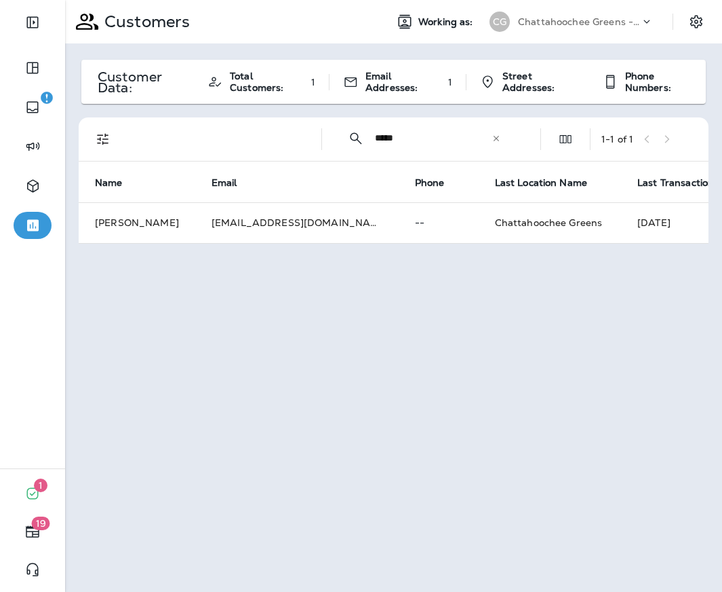
click at [399, 227] on td "--" at bounding box center [439, 222] width 80 height 41
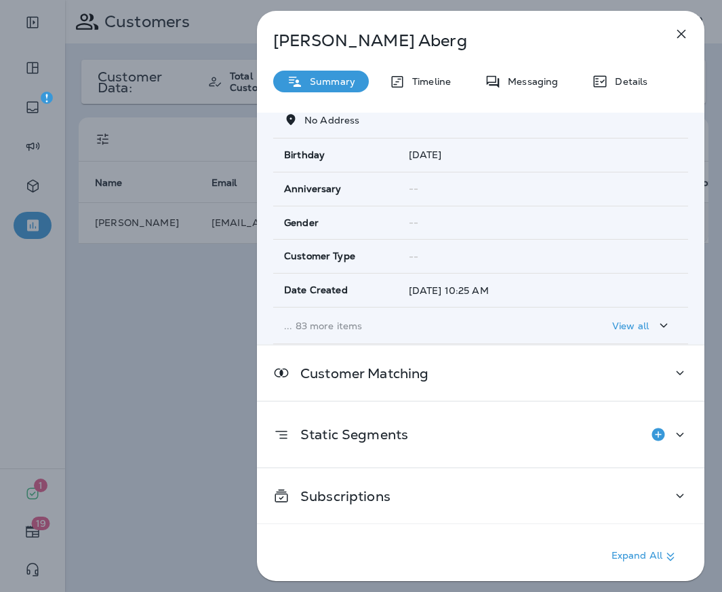
scroll to position [172, 0]
click at [345, 329] on p "... 83 more items" at bounding box center [418, 325] width 269 height 11
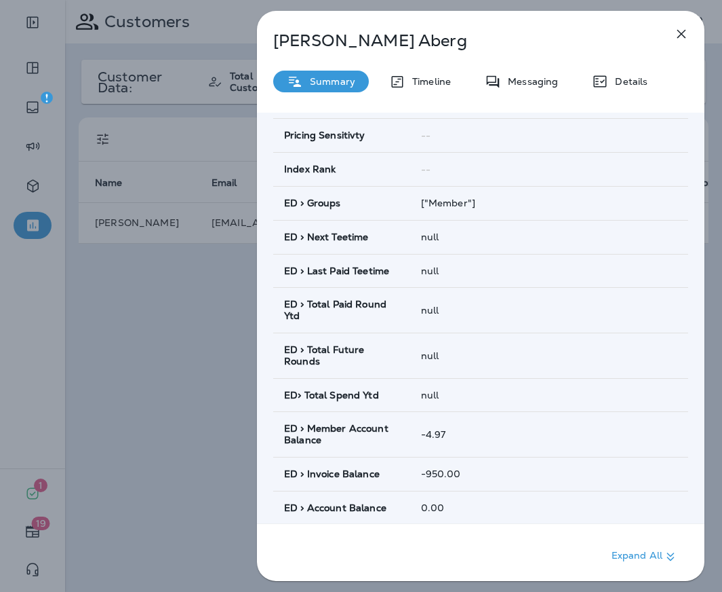
scroll to position [933, 0]
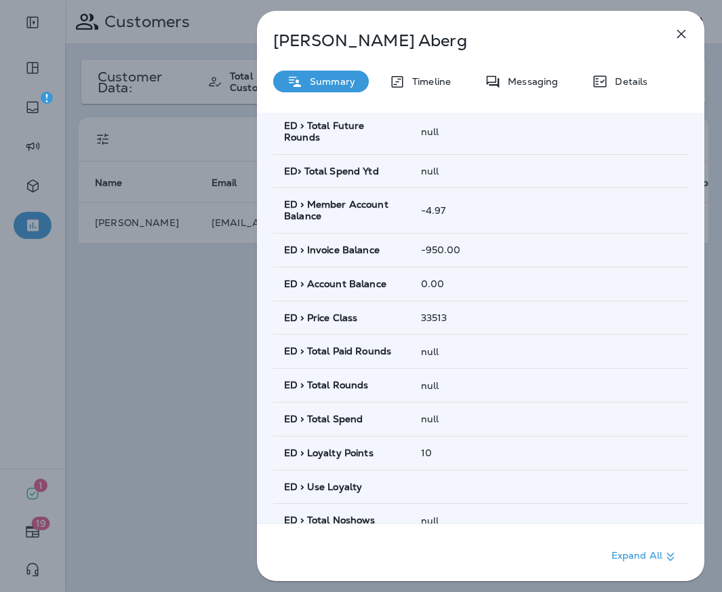
click at [679, 37] on icon "button" at bounding box center [682, 34] width 9 height 9
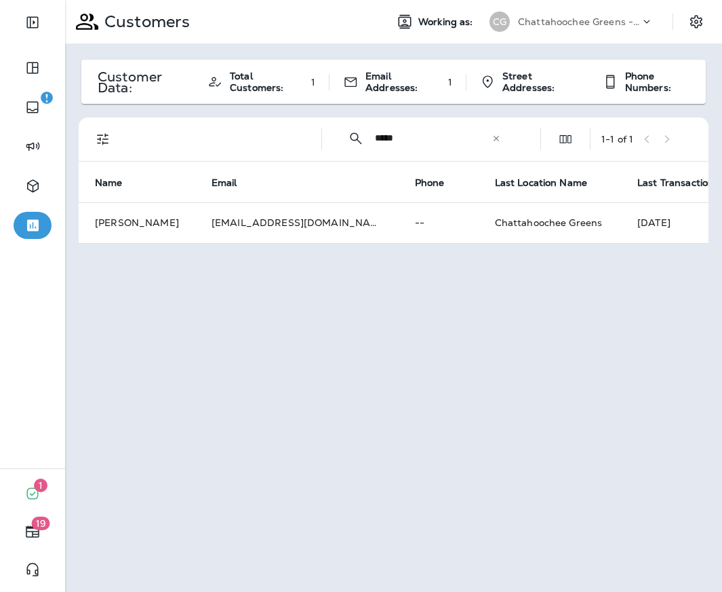
click at [524, 233] on td "Chattahoochee Greens" at bounding box center [550, 222] width 143 height 41
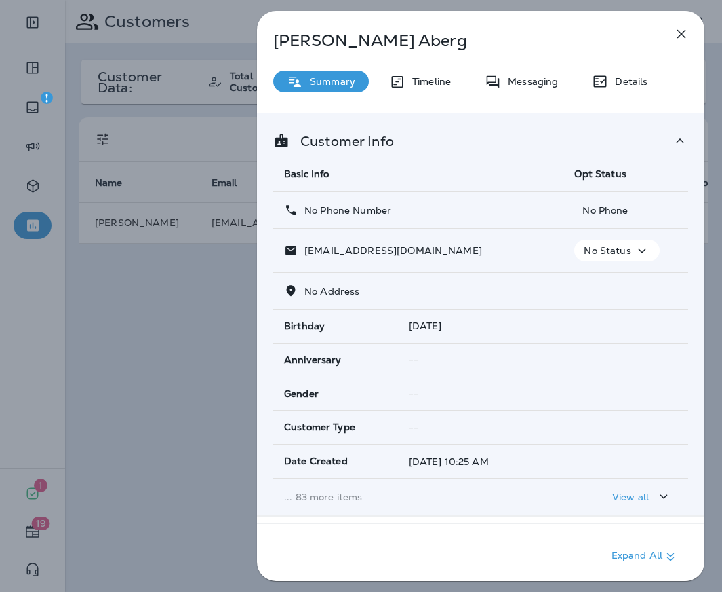
click at [412, 493] on p "... 83 more items" at bounding box center [418, 496] width 269 height 11
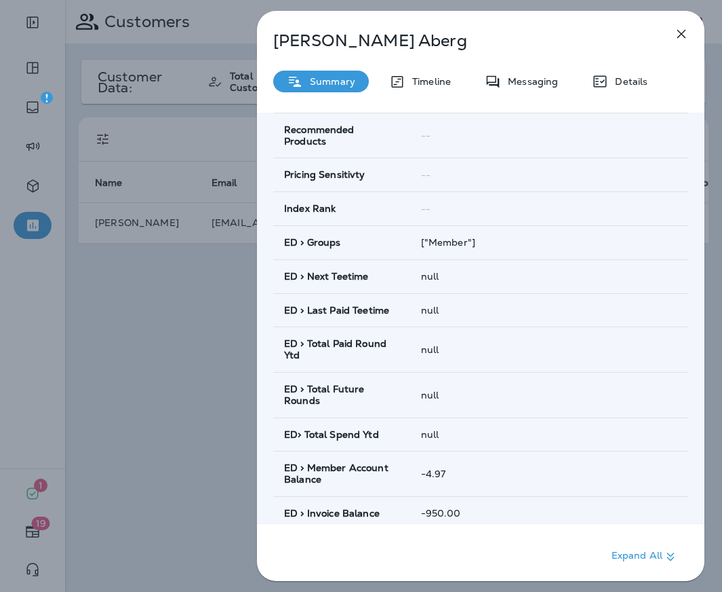
scroll to position [720, 0]
